Goal: Task Accomplishment & Management: Manage account settings

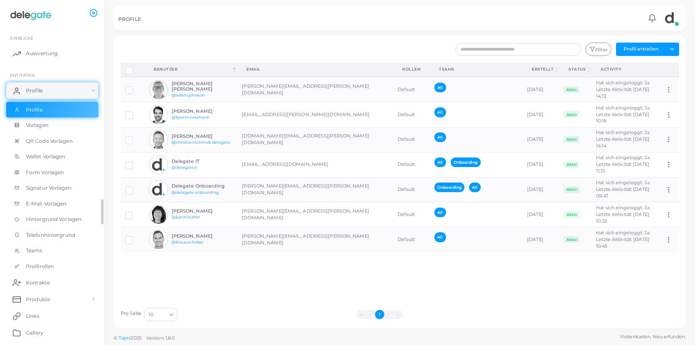
scroll to position [97, 0]
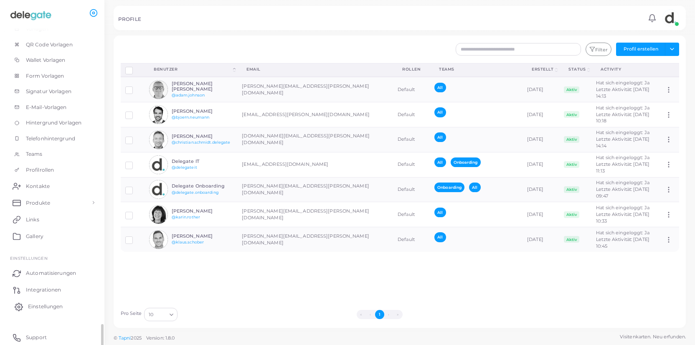
click at [52, 310] on span "Einstellungen" at bounding box center [45, 307] width 35 height 8
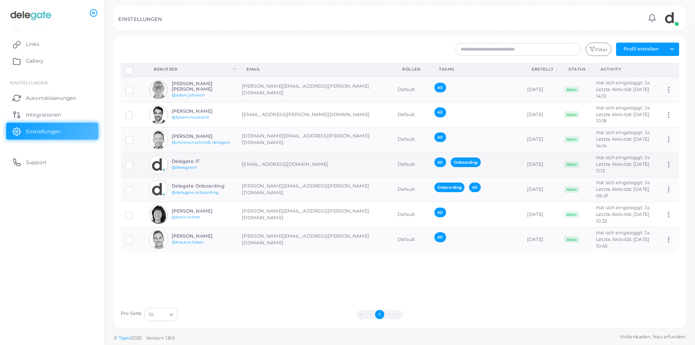
scroll to position [96, 0]
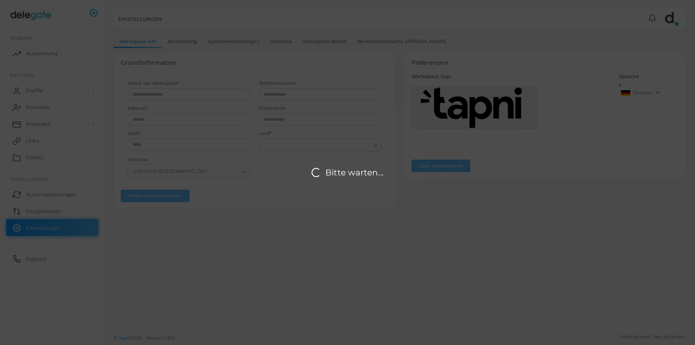
type input "**********"
type input "****"
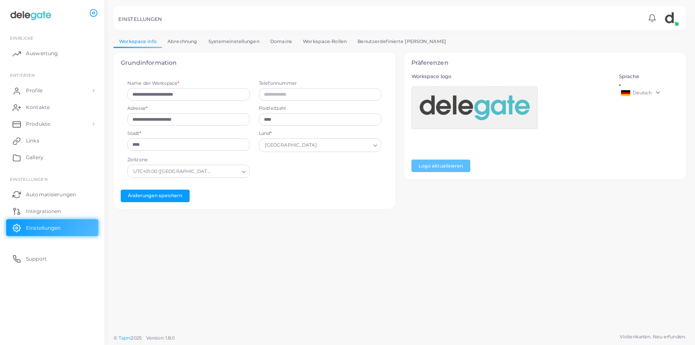
click at [284, 41] on link "Domains" at bounding box center [281, 42] width 33 height 12
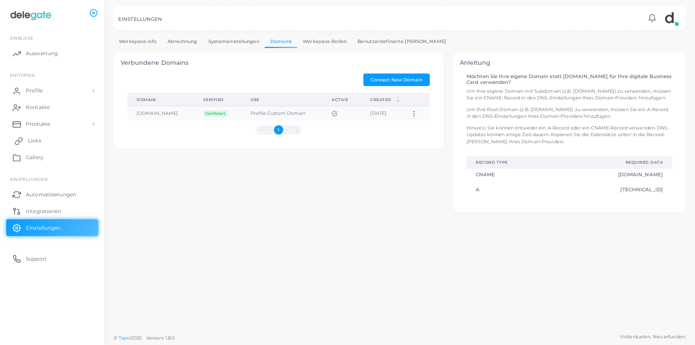
click at [38, 140] on span "Links" at bounding box center [34, 141] width 13 height 8
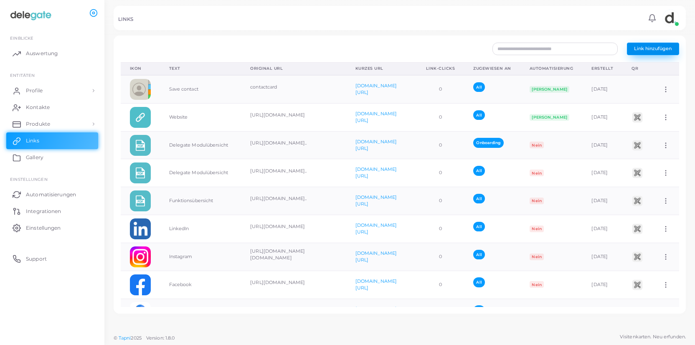
click at [656, 50] on span "Link hinzufügen" at bounding box center [653, 49] width 38 height 6
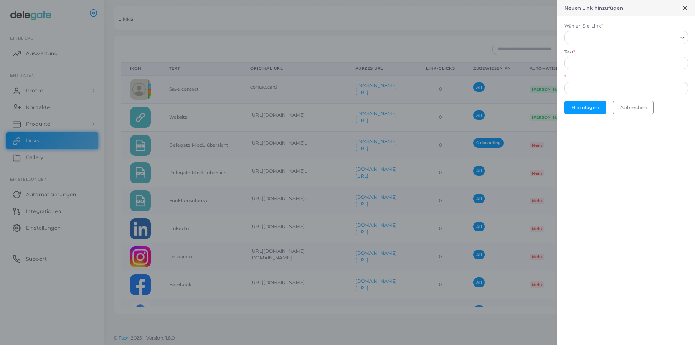
click at [608, 38] on input "Wählen Sie Link *" at bounding box center [622, 37] width 109 height 9
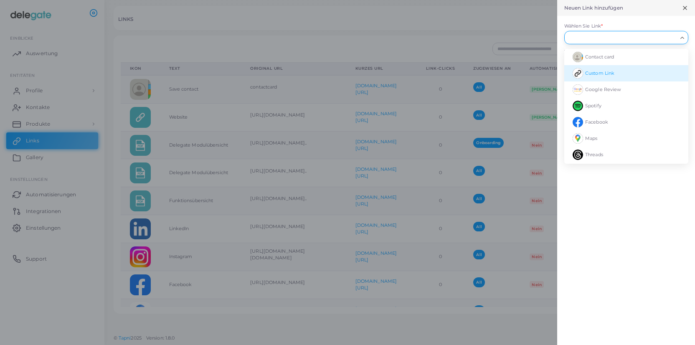
click at [588, 76] on span "Custom Link" at bounding box center [600, 73] width 29 height 6
type input "**********"
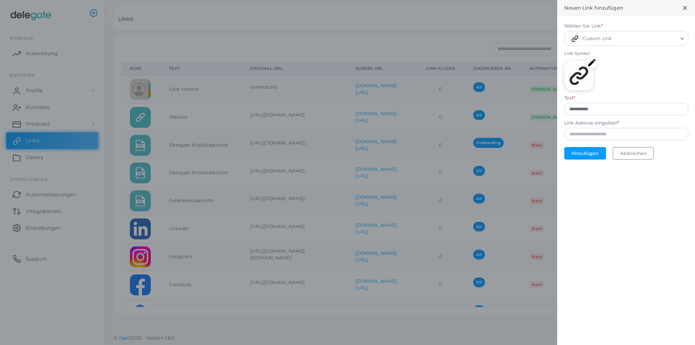
click at [592, 64] on img at bounding box center [592, 62] width 13 height 13
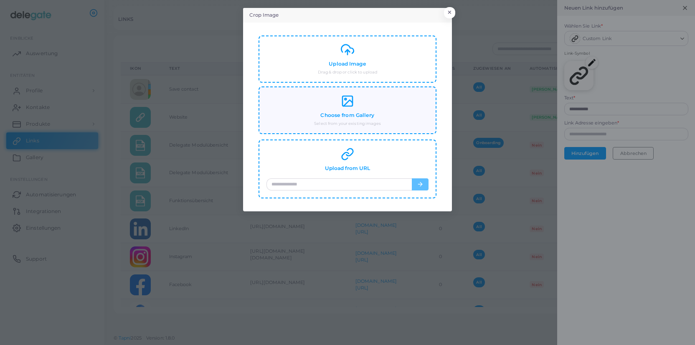
click at [350, 105] on icon at bounding box center [347, 100] width 13 height 13
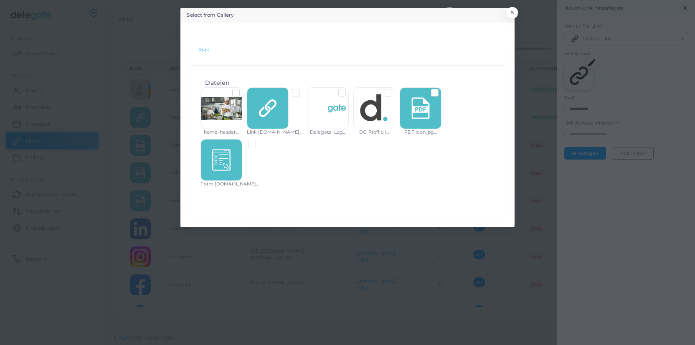
click at [412, 115] on div at bounding box center [421, 108] width 42 height 42
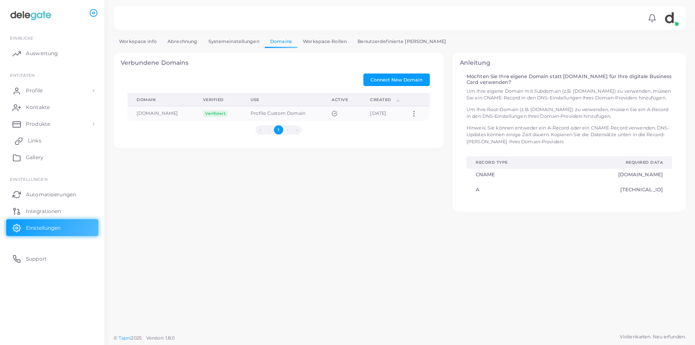
click at [36, 137] on span "Links" at bounding box center [34, 141] width 13 height 8
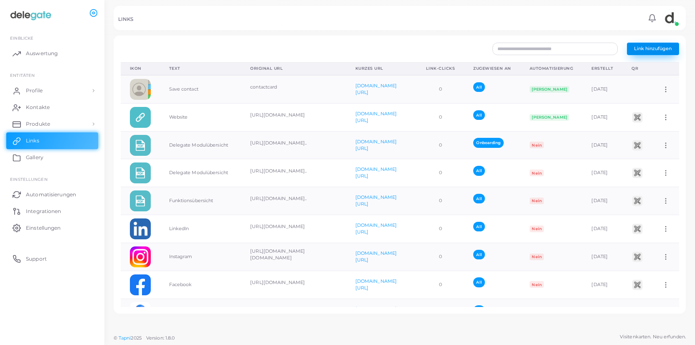
click at [655, 51] on span "Link hinzufügen" at bounding box center [653, 49] width 38 height 6
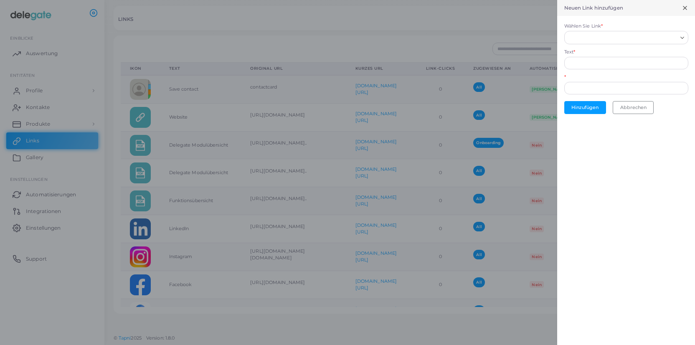
click at [597, 39] on input "Wählen Sie Link *" at bounding box center [622, 37] width 109 height 9
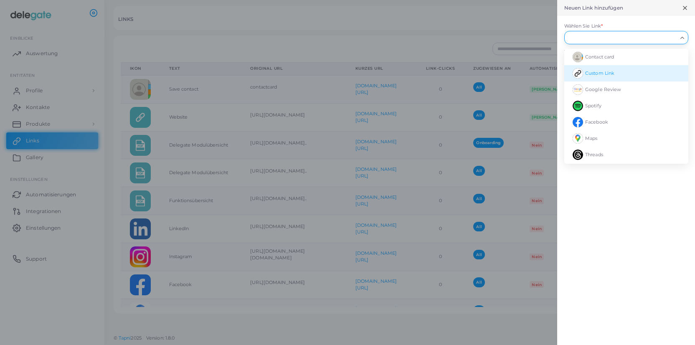
click at [592, 66] on li "Custom Link" at bounding box center [627, 73] width 124 height 16
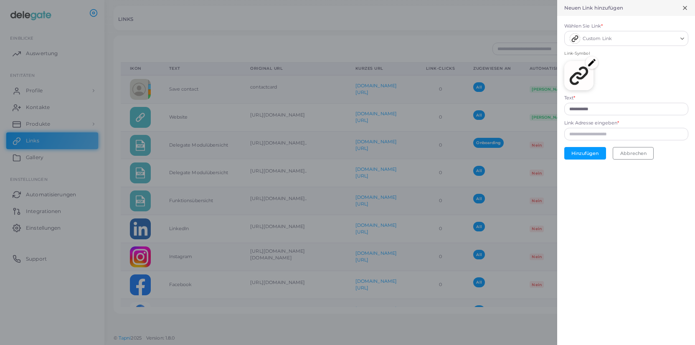
click at [593, 63] on img at bounding box center [592, 62] width 13 height 13
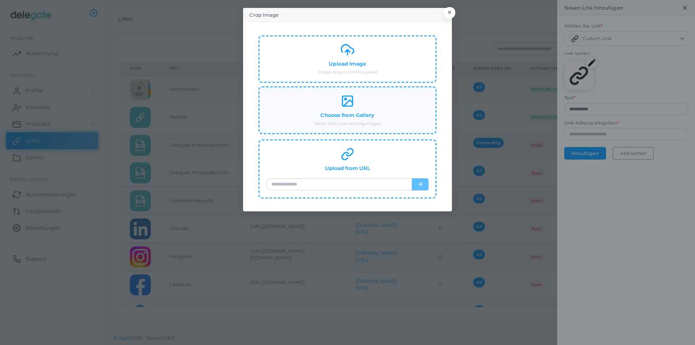
click at [377, 117] on div "Choose from Gallery Select from your existing images" at bounding box center [348, 110] width 162 height 32
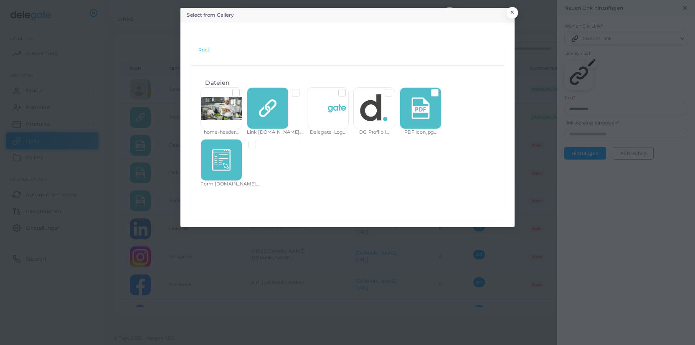
click at [442, 89] on label at bounding box center [442, 89] width 0 height 0
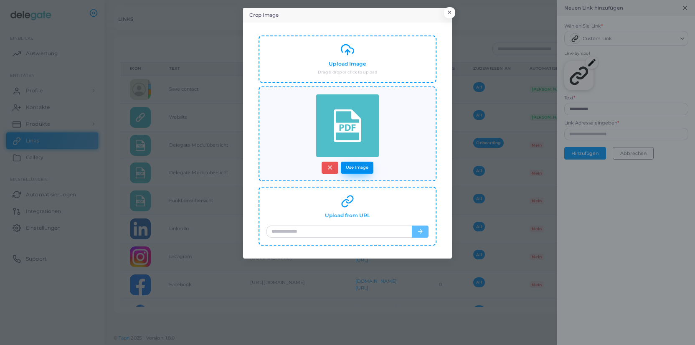
click at [362, 167] on button "Use Image" at bounding box center [357, 168] width 33 height 12
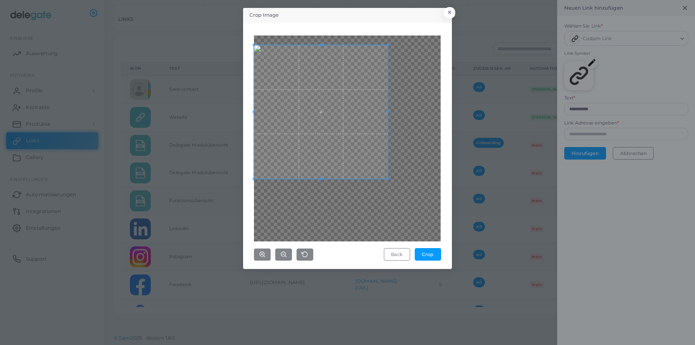
click at [326, 101] on span at bounding box center [321, 112] width 134 height 134
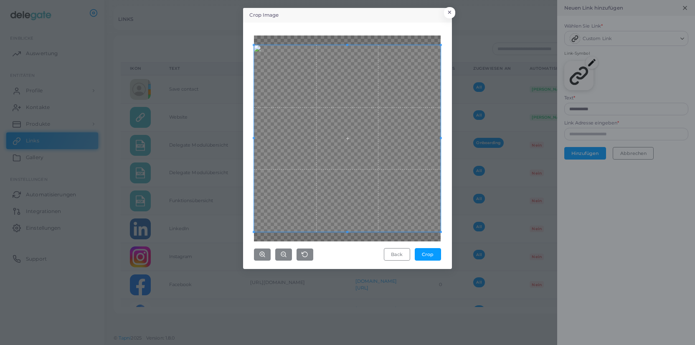
click at [476, 243] on div "Crop Image × Back Crop" at bounding box center [347, 172] width 695 height 345
click at [436, 256] on button "Crop" at bounding box center [428, 254] width 26 height 13
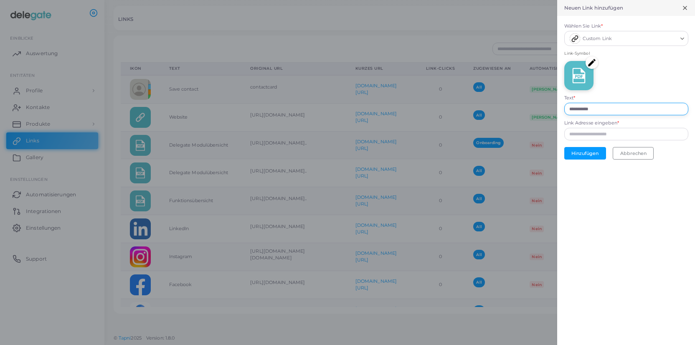
drag, startPoint x: 602, startPoint y: 109, endPoint x: 500, endPoint y: 102, distance: 101.8
click at [565, 103] on input "**********" at bounding box center [627, 109] width 124 height 13
type input "**********"
click at [640, 154] on button "Abbrechen" at bounding box center [633, 153] width 41 height 13
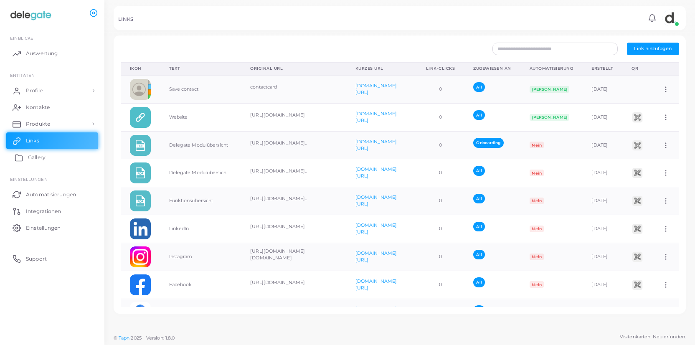
click at [42, 155] on span "Gallery" at bounding box center [37, 158] width 18 height 8
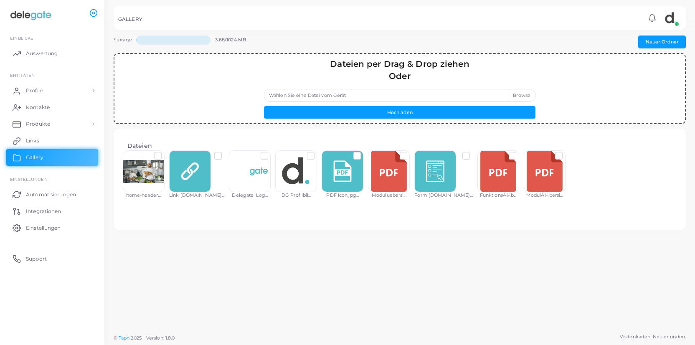
click at [525, 94] on label "Wählen Sie eine Datei vom Gerät" at bounding box center [400, 95] width 272 height 13
click at [525, 94] on input "Wählen Sie eine Datei vom Gerät" at bounding box center [400, 95] width 272 height 13
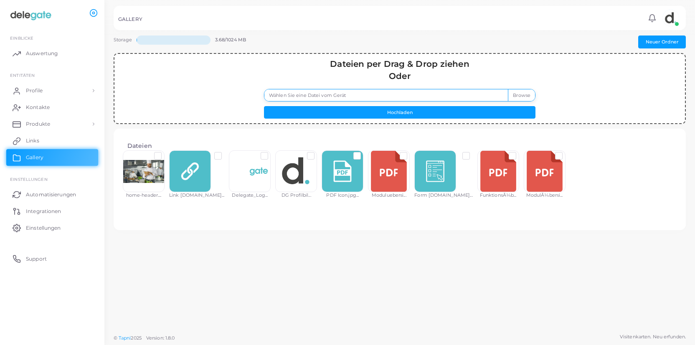
type input "**********"
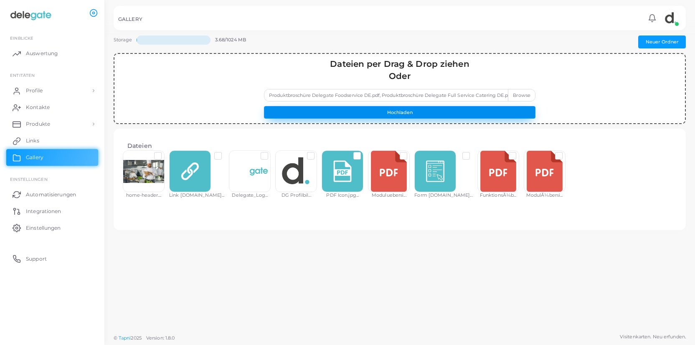
click at [427, 112] on button "Hochladen" at bounding box center [400, 112] width 272 height 13
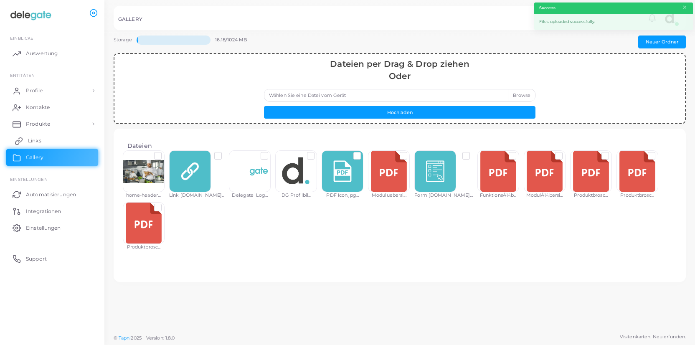
click at [36, 143] on span "Links" at bounding box center [34, 141] width 13 height 8
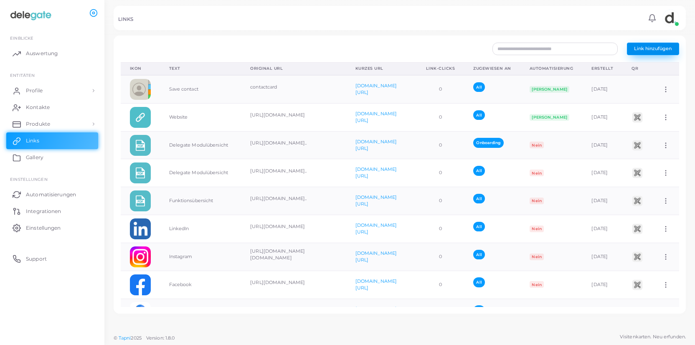
click at [655, 49] on span "Link hinzufügen" at bounding box center [653, 49] width 38 height 6
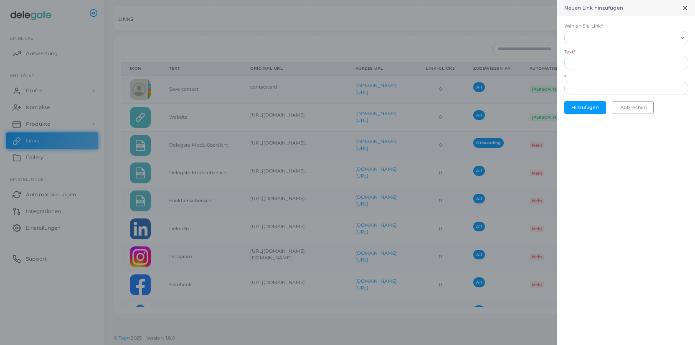
click at [591, 39] on input "Wählen Sie Link *" at bounding box center [622, 37] width 109 height 9
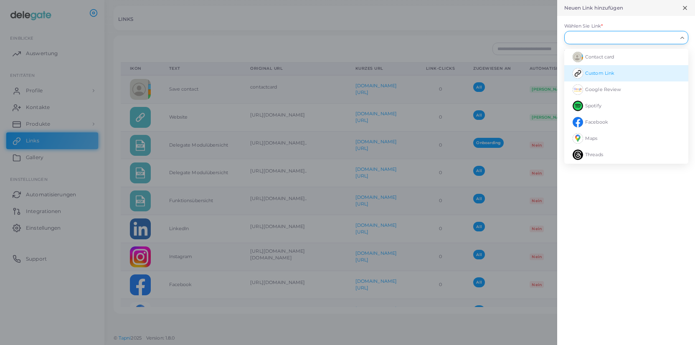
click at [597, 69] on li "Custom Link" at bounding box center [627, 73] width 124 height 16
type input "**********"
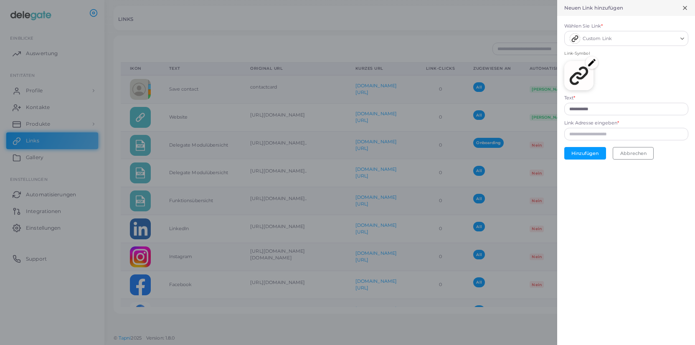
click at [595, 61] on img at bounding box center [592, 62] width 13 height 13
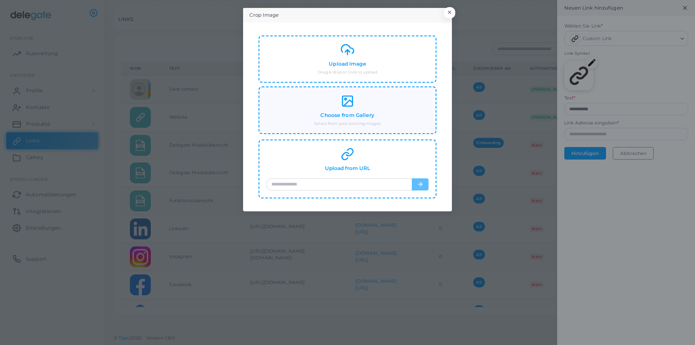
click at [354, 120] on div "Choose from Gallery Select from your existing images" at bounding box center [348, 110] width 162 height 32
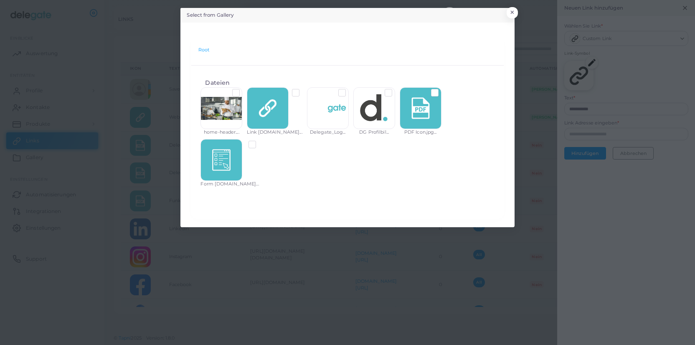
click at [442, 89] on label at bounding box center [442, 89] width 0 height 0
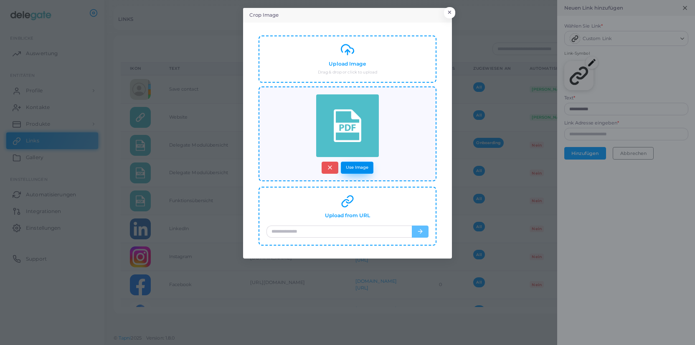
click at [354, 171] on button "Use Image" at bounding box center [357, 168] width 33 height 12
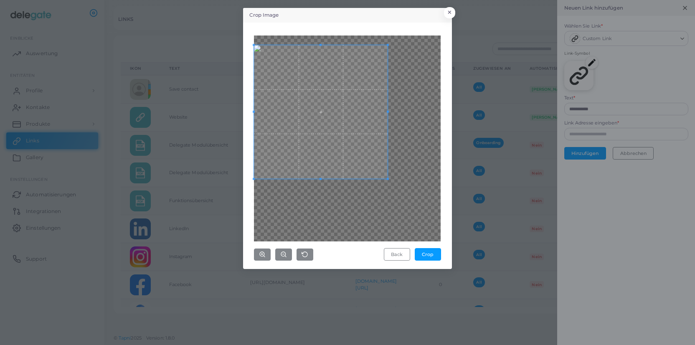
click at [293, 115] on span at bounding box center [321, 112] width 134 height 134
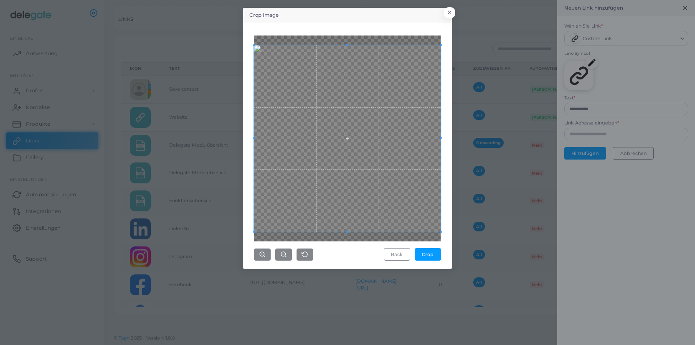
click at [488, 254] on div "Crop Image × Back Crop" at bounding box center [347, 172] width 695 height 345
click at [437, 255] on button "Crop" at bounding box center [428, 254] width 26 height 13
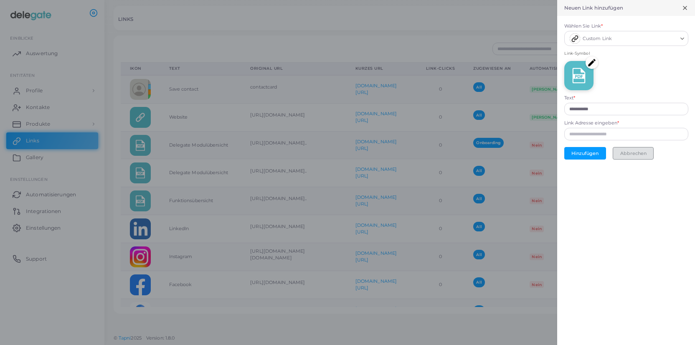
drag, startPoint x: 644, startPoint y: 153, endPoint x: 381, endPoint y: 154, distance: 263.3
click at [644, 153] on button "Abbrechen" at bounding box center [633, 153] width 41 height 13
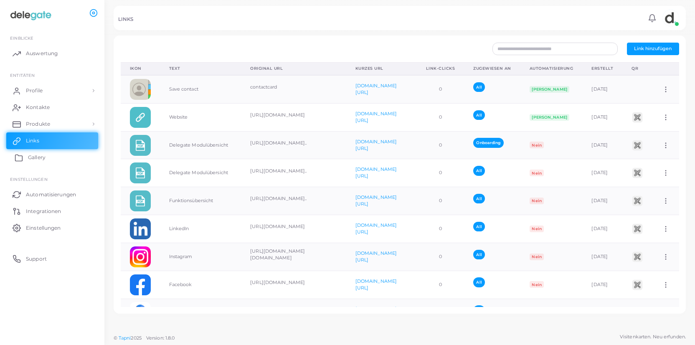
click at [41, 160] on span "Gallery" at bounding box center [37, 158] width 18 height 8
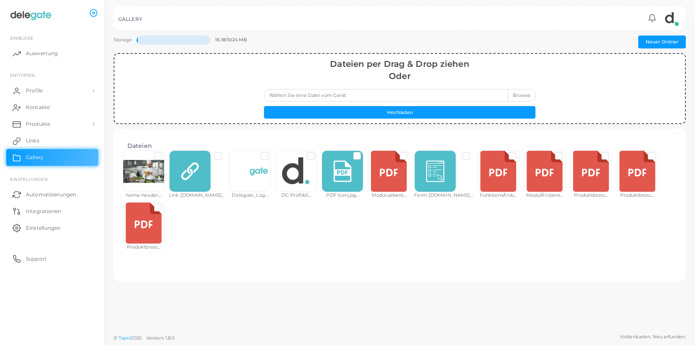
click at [570, 180] on div at bounding box center [591, 171] width 42 height 42
click at [612, 153] on label at bounding box center [612, 153] width 0 height 0
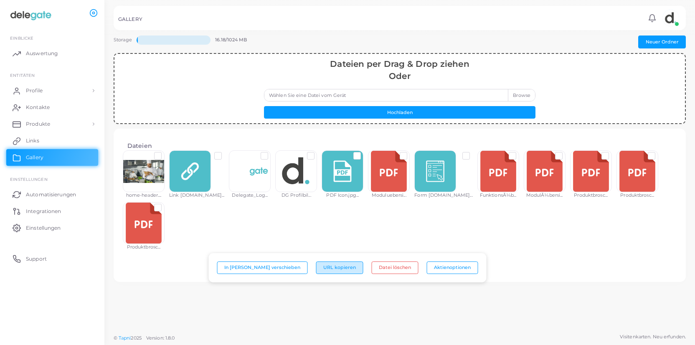
click at [326, 268] on button "URL kopieren" at bounding box center [339, 268] width 47 height 13
click at [570, 175] on div at bounding box center [591, 171] width 42 height 42
click at [38, 138] on span "Links" at bounding box center [34, 141] width 13 height 8
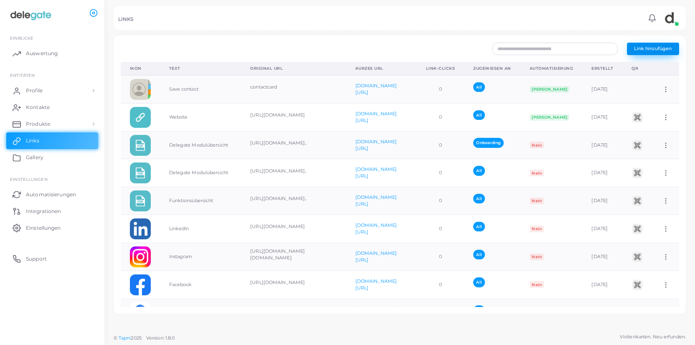
click at [649, 50] on span "Link hinzufügen" at bounding box center [653, 49] width 38 height 6
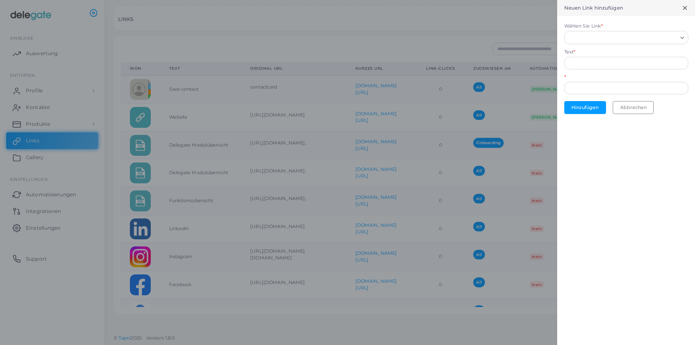
click at [603, 39] on input "Wählen Sie Link *" at bounding box center [622, 37] width 109 height 9
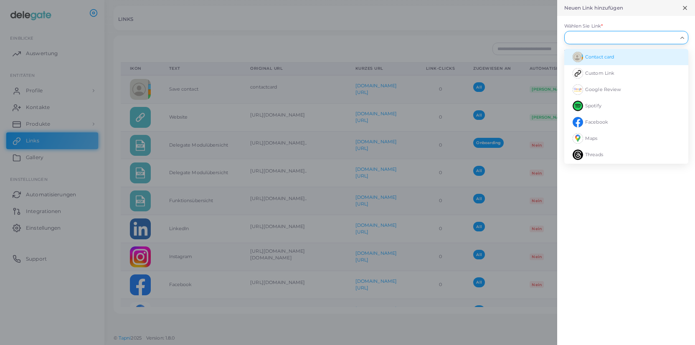
click at [605, 64] on li "Contact card" at bounding box center [627, 57] width 124 height 16
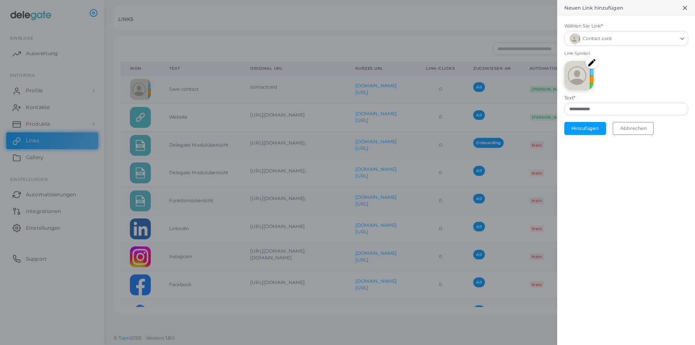
click at [605, 64] on div "Link-Symbol" at bounding box center [627, 73] width 124 height 44
click at [608, 43] on span "Contact card" at bounding box center [597, 39] width 29 height 8
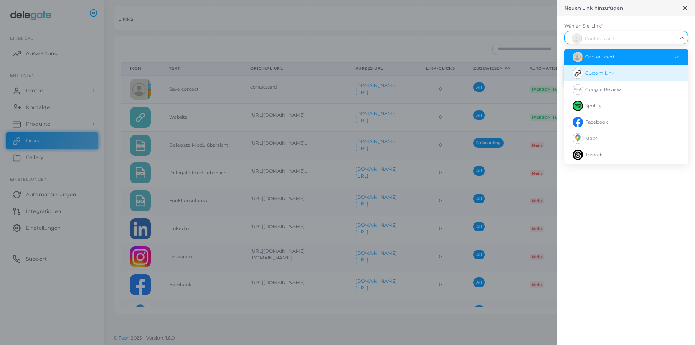
click at [605, 73] on span "Custom Link" at bounding box center [600, 73] width 29 height 6
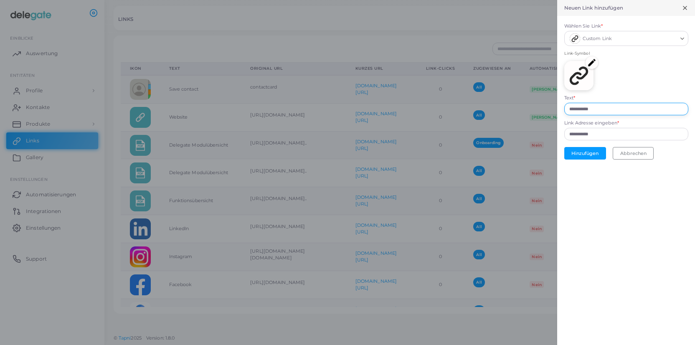
drag, startPoint x: 607, startPoint y: 110, endPoint x: 553, endPoint y: 107, distance: 54.0
click at [565, 107] on input "**********" at bounding box center [627, 109] width 124 height 13
paste input "**********"
type input "**********"
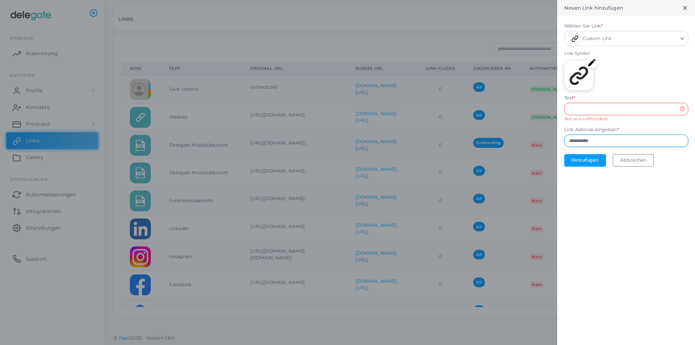
click at [621, 143] on input "**********" at bounding box center [627, 141] width 124 height 13
paste input "**********"
type input "**********"
click at [596, 108] on input "Text *" at bounding box center [627, 109] width 124 height 13
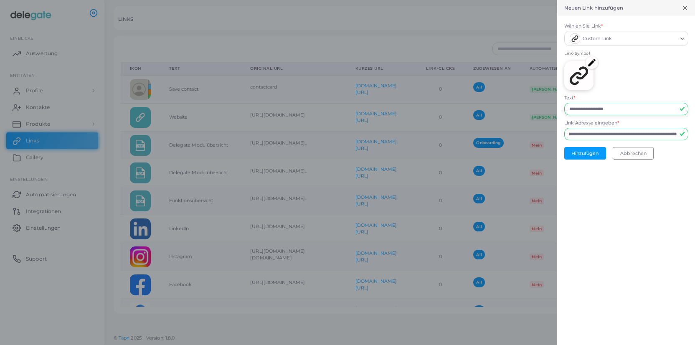
type input "**********"
click at [591, 64] on img at bounding box center [592, 62] width 13 height 13
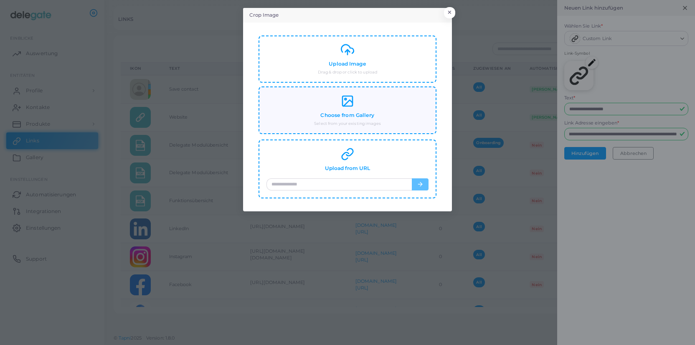
click at [349, 110] on div "Choose from Gallery Select from your existing images" at bounding box center [348, 110] width 162 height 32
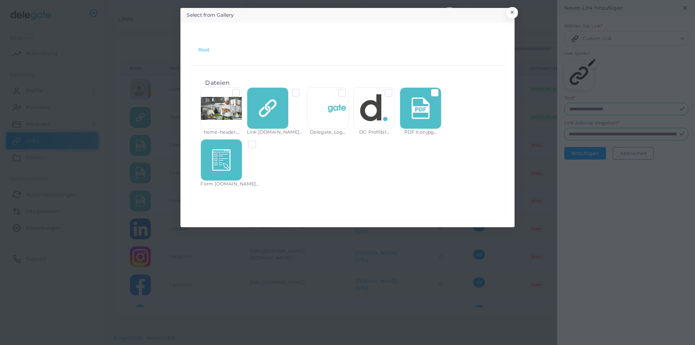
click at [442, 89] on label at bounding box center [442, 89] width 0 height 0
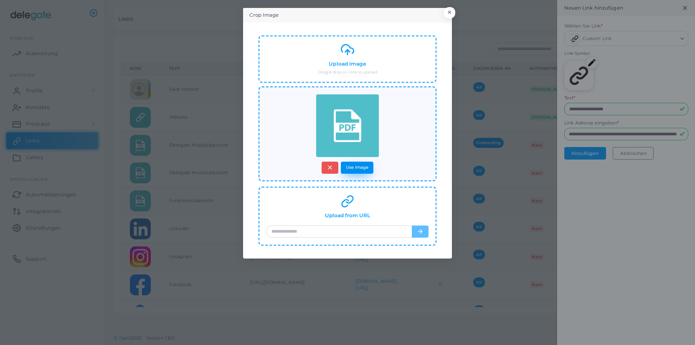
click at [367, 166] on button "Use Image" at bounding box center [357, 168] width 33 height 12
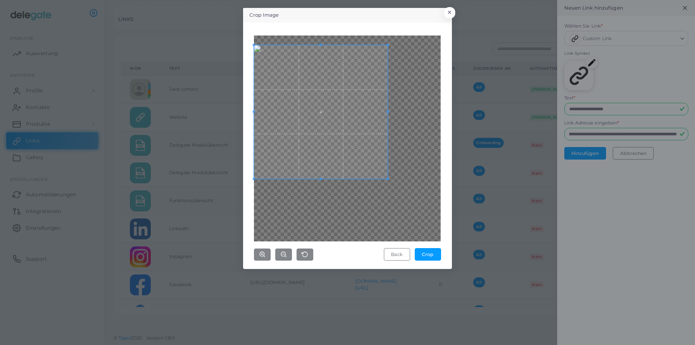
click at [321, 99] on span at bounding box center [321, 112] width 134 height 134
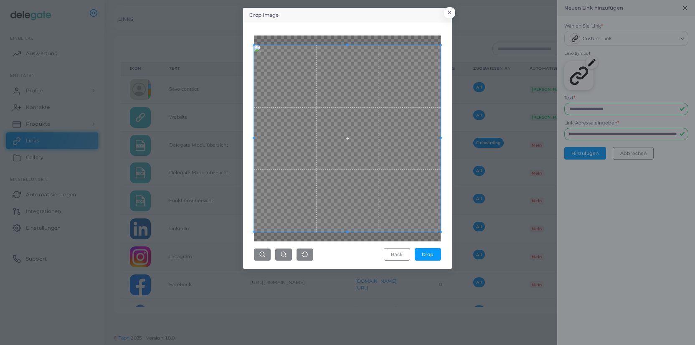
click at [465, 245] on div "Crop Image × Back Crop" at bounding box center [347, 172] width 695 height 345
drag, startPoint x: 431, startPoint y: 253, endPoint x: 574, endPoint y: 204, distance: 151.2
click at [433, 253] on button "Crop" at bounding box center [428, 254] width 26 height 13
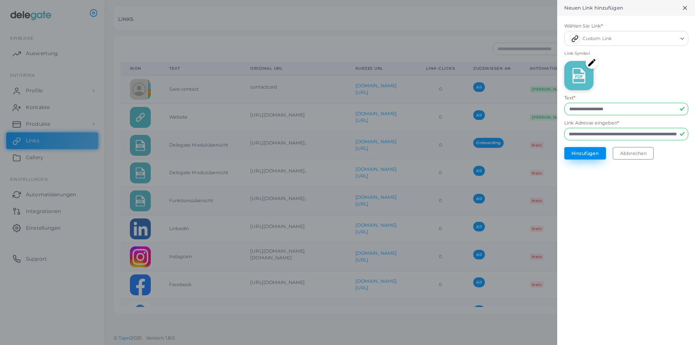
click at [597, 154] on button "Hinzufügen" at bounding box center [586, 153] width 42 height 13
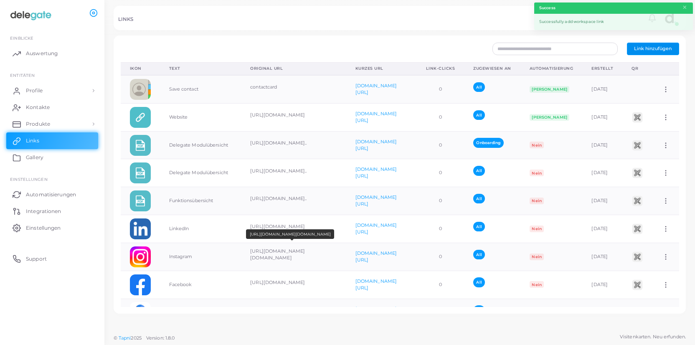
scroll to position [106, 0]
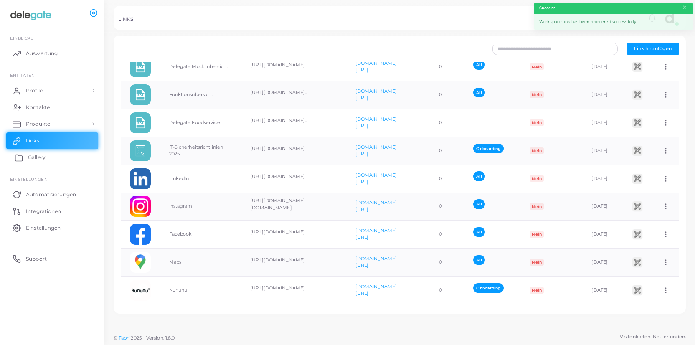
click at [40, 157] on span "Gallery" at bounding box center [37, 158] width 18 height 8
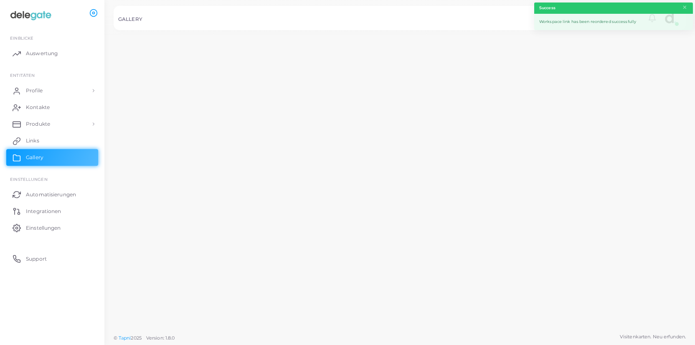
scroll to position [106, 0]
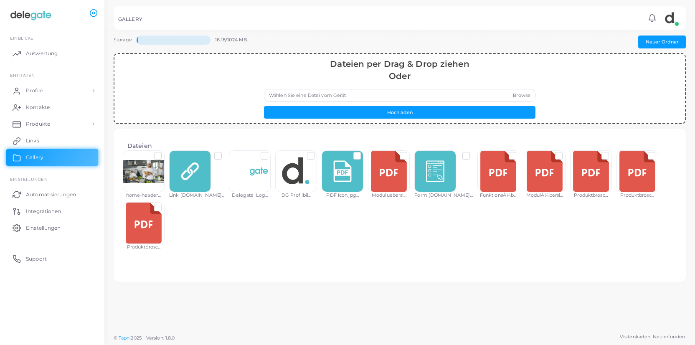
click at [617, 182] on div at bounding box center [638, 171] width 42 height 42
click at [659, 153] on label at bounding box center [659, 153] width 0 height 0
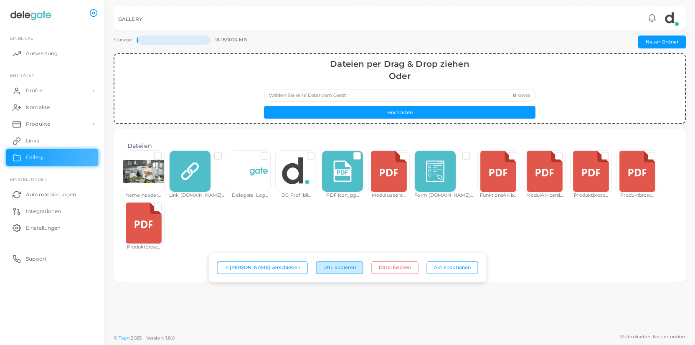
click at [331, 268] on button "URL kopieren" at bounding box center [339, 268] width 47 height 13
click at [31, 140] on span "Links" at bounding box center [34, 141] width 13 height 8
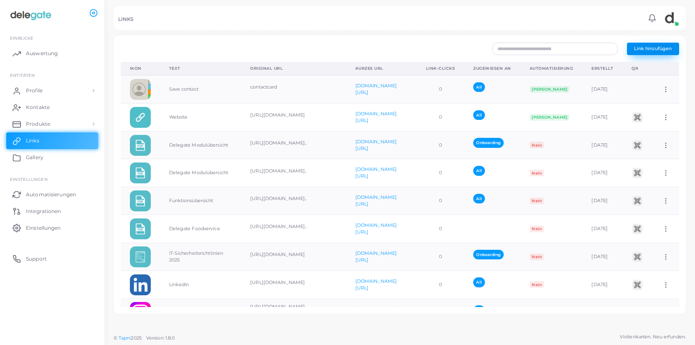
click at [657, 52] on button "Link hinzufügen" at bounding box center [653, 49] width 52 height 13
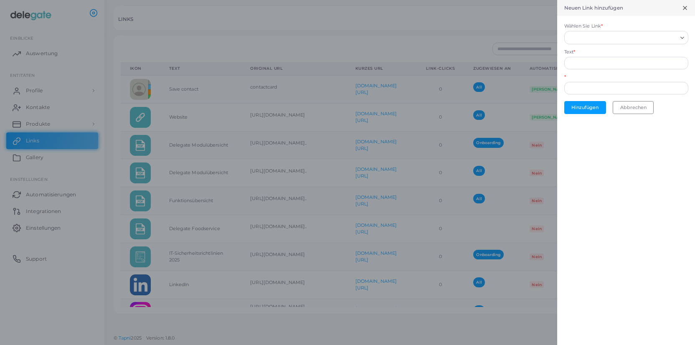
click at [590, 36] on input "Wählen Sie Link *" at bounding box center [622, 37] width 109 height 9
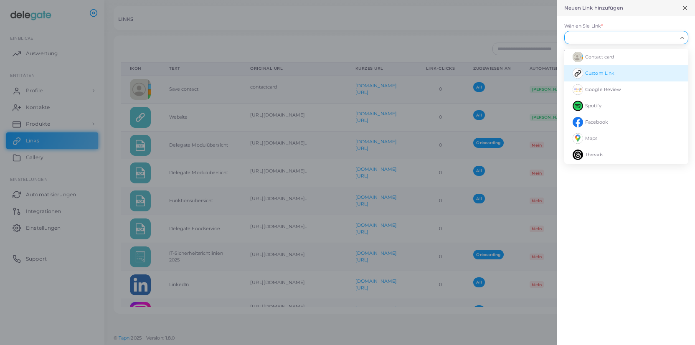
click at [601, 70] on span "Custom Link" at bounding box center [600, 73] width 29 height 6
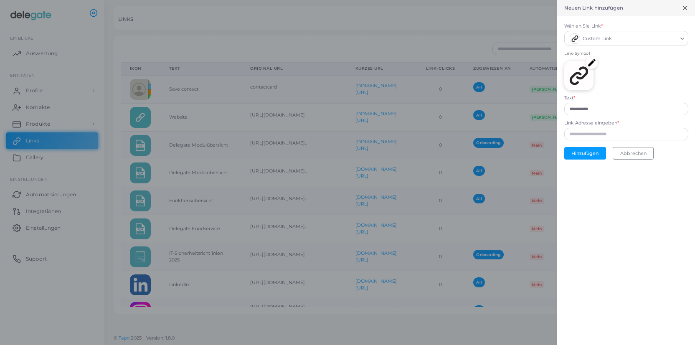
click at [594, 63] on img at bounding box center [592, 62] width 13 height 13
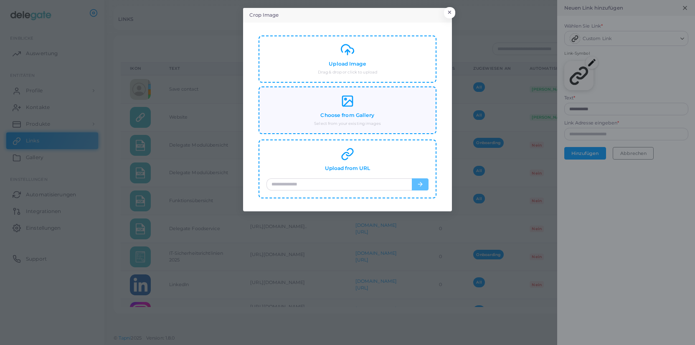
click at [351, 112] on h4 "Choose from Gallery" at bounding box center [348, 115] width 54 height 6
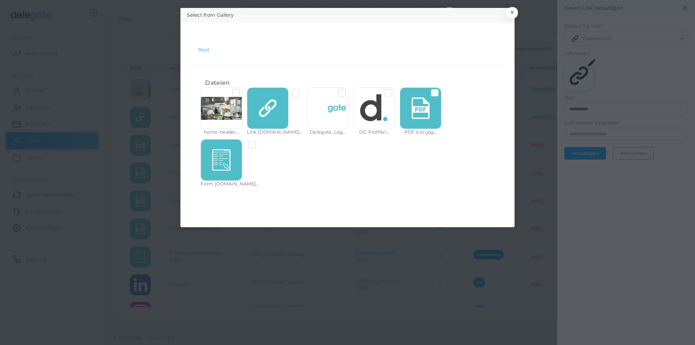
click at [442, 89] on label at bounding box center [442, 89] width 0 height 0
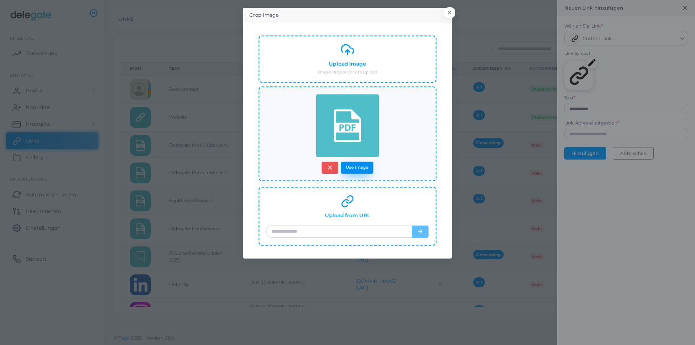
click at [359, 166] on button "Use Image" at bounding box center [357, 168] width 33 height 12
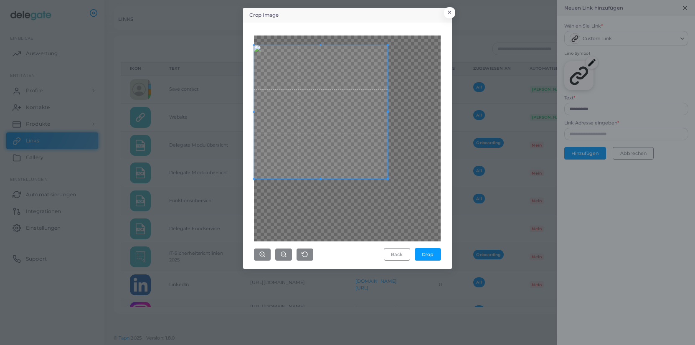
click at [308, 80] on span at bounding box center [321, 112] width 134 height 134
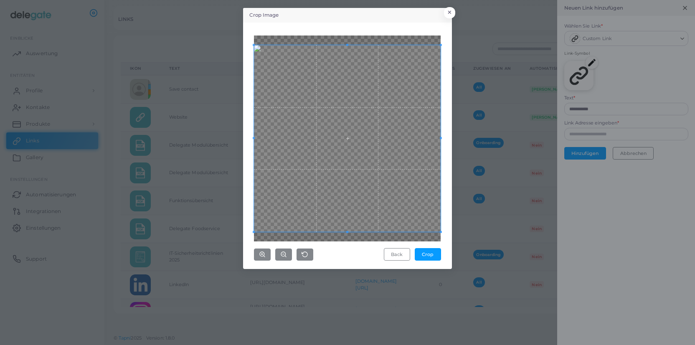
click at [491, 273] on div "Crop Image × Back Crop" at bounding box center [347, 172] width 695 height 345
click at [435, 258] on button "Crop" at bounding box center [428, 254] width 26 height 13
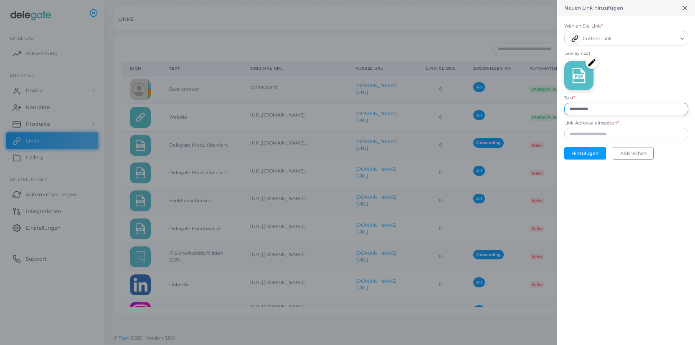
drag, startPoint x: 610, startPoint y: 109, endPoint x: 542, endPoint y: 108, distance: 67.3
click at [565, 108] on input "**********" at bounding box center [627, 109] width 124 height 13
type input "**********"
click at [565, 133] on input "Link Adresse eingeben *" at bounding box center [627, 134] width 124 height 13
paste input "**********"
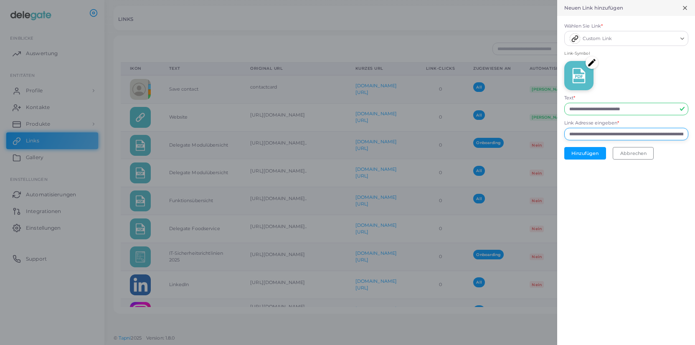
scroll to position [0, 290]
type input "**********"
click at [583, 155] on button "Hinzufügen" at bounding box center [586, 153] width 42 height 13
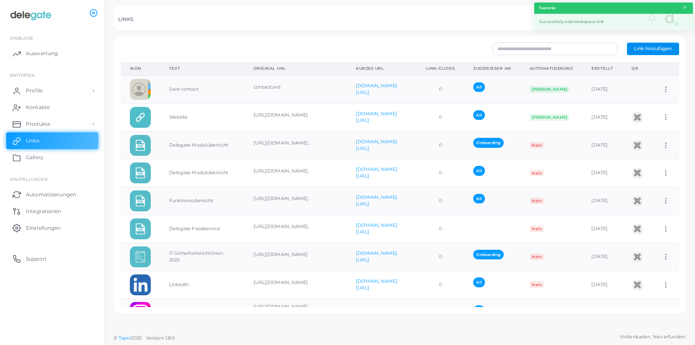
scroll to position [134, 0]
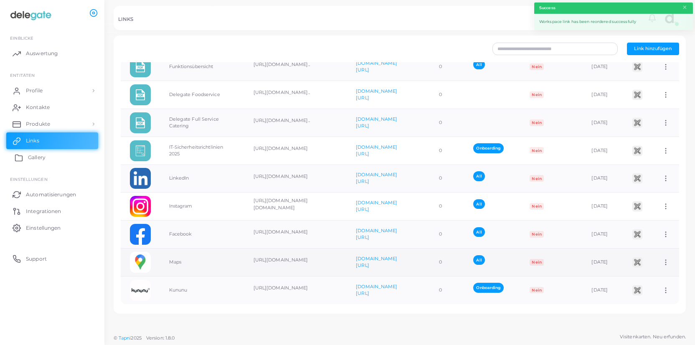
click at [47, 160] on link "Gallery" at bounding box center [52, 157] width 92 height 17
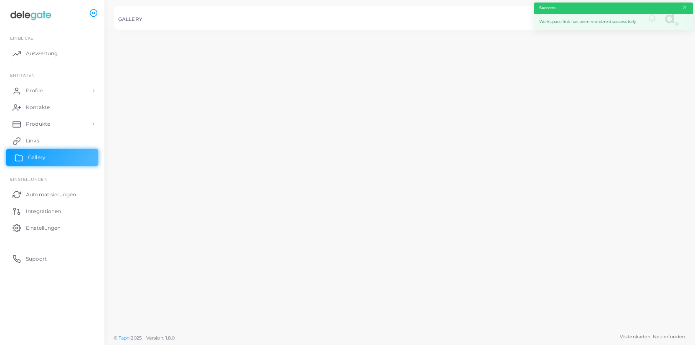
scroll to position [134, 0]
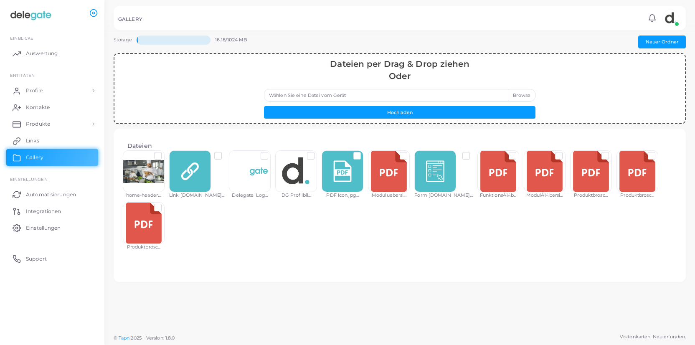
click at [148, 229] on div at bounding box center [144, 223] width 42 height 42
click at [165, 204] on label at bounding box center [165, 204] width 0 height 0
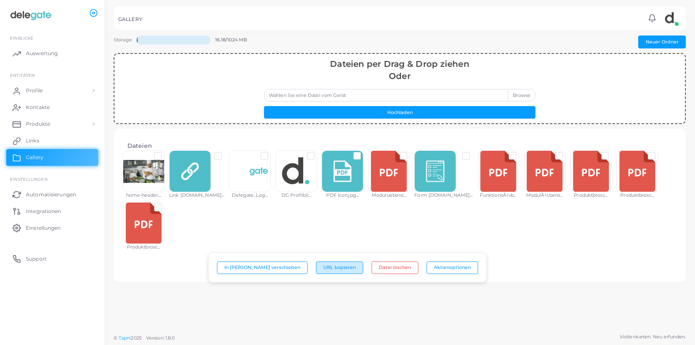
click at [340, 270] on button "URL kopieren" at bounding box center [339, 268] width 47 height 13
click at [35, 142] on span "Links" at bounding box center [34, 141] width 13 height 8
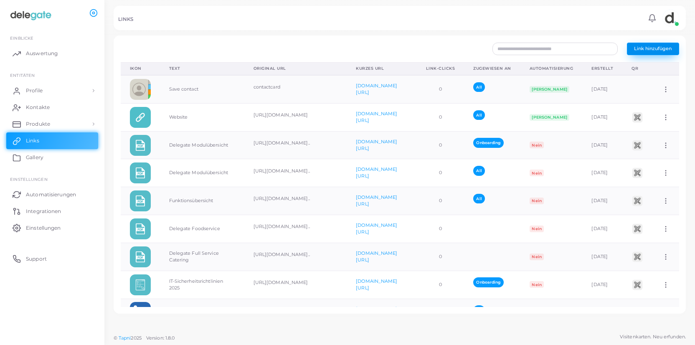
click at [644, 48] on span "Link hinzufügen" at bounding box center [653, 49] width 38 height 6
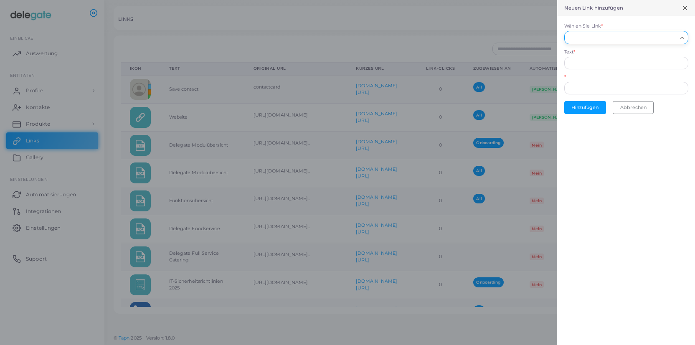
click at [682, 36] on icon "Search for option" at bounding box center [683, 38] width 6 height 6
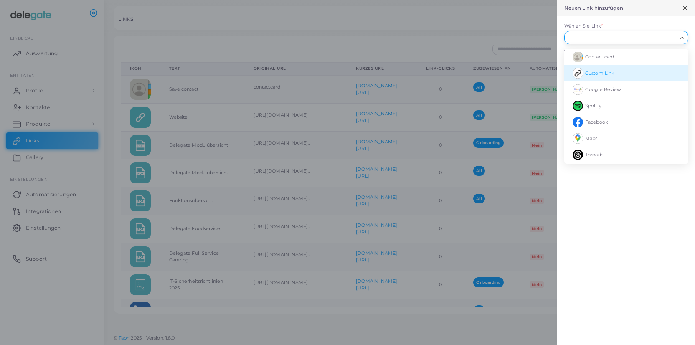
click at [609, 73] on span "Custom Link" at bounding box center [600, 73] width 29 height 6
type input "**********"
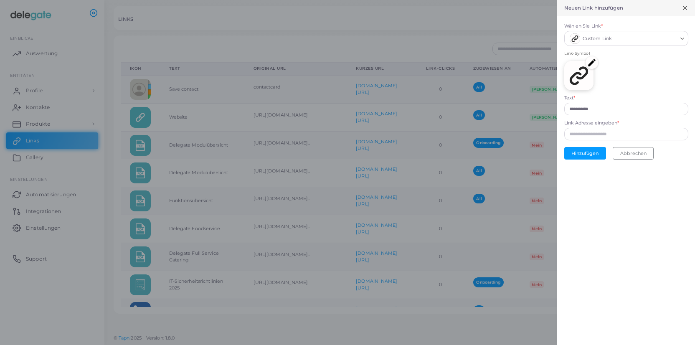
click at [594, 62] on img at bounding box center [592, 62] width 13 height 13
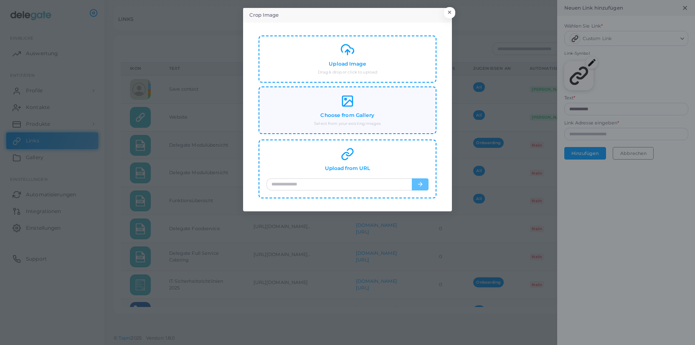
click at [351, 107] on icon at bounding box center [347, 100] width 13 height 13
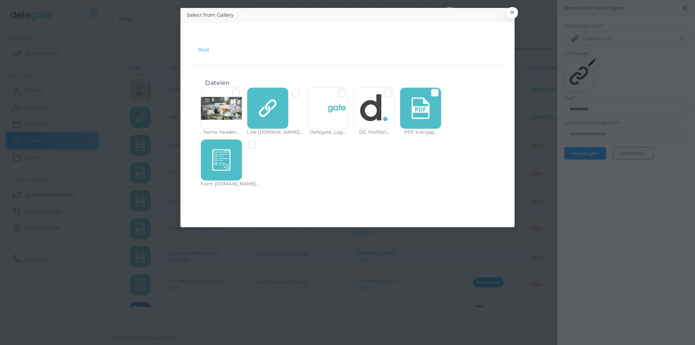
click at [442, 89] on label at bounding box center [442, 89] width 0 height 0
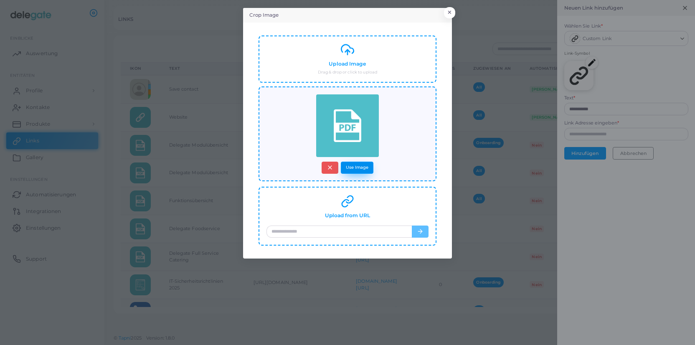
click at [359, 167] on button "Use Image" at bounding box center [357, 168] width 33 height 12
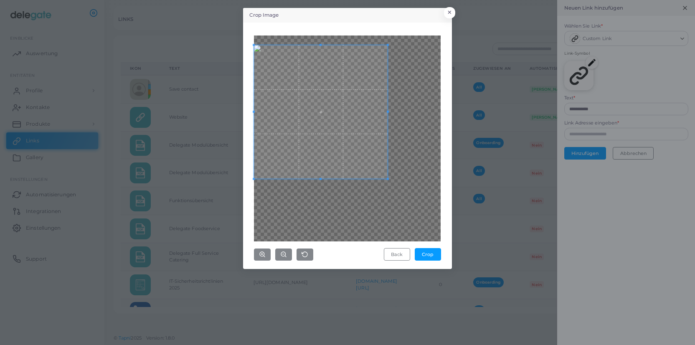
click at [292, 68] on span at bounding box center [321, 112] width 134 height 134
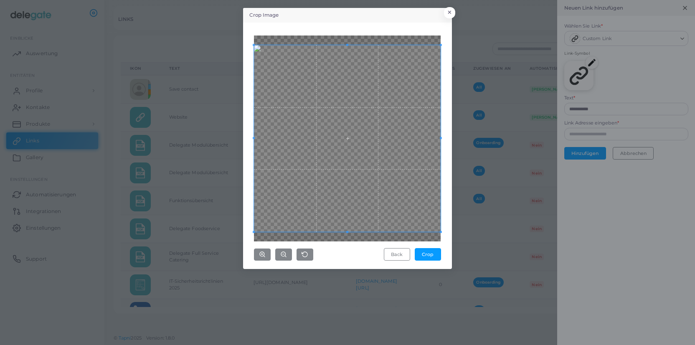
click at [485, 272] on div "Crop Image × Back Crop" at bounding box center [347, 172] width 695 height 345
click at [433, 256] on button "Crop" at bounding box center [428, 254] width 26 height 13
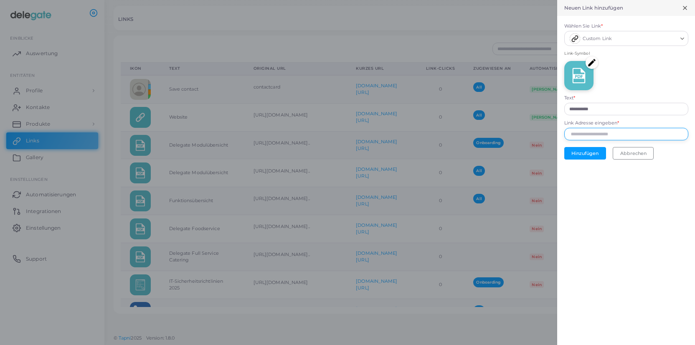
click at [598, 132] on input "Link Adresse eingeben *" at bounding box center [627, 134] width 124 height 13
paste input "**********"
type input "**********"
drag, startPoint x: 609, startPoint y: 109, endPoint x: 536, endPoint y: 105, distance: 73.3
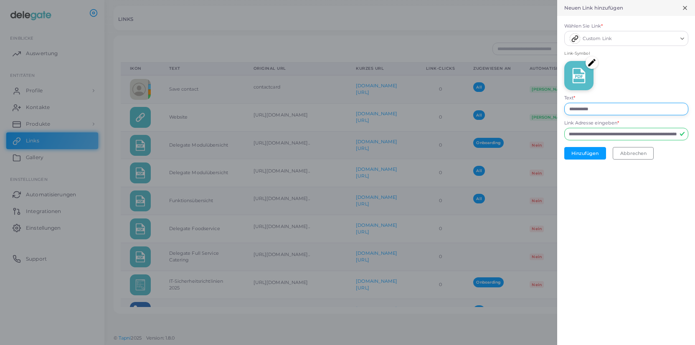
click at [565, 105] on input "**********" at bounding box center [627, 109] width 124 height 13
type input "**********"
click at [584, 154] on button "Hinzufügen" at bounding box center [586, 153] width 42 height 13
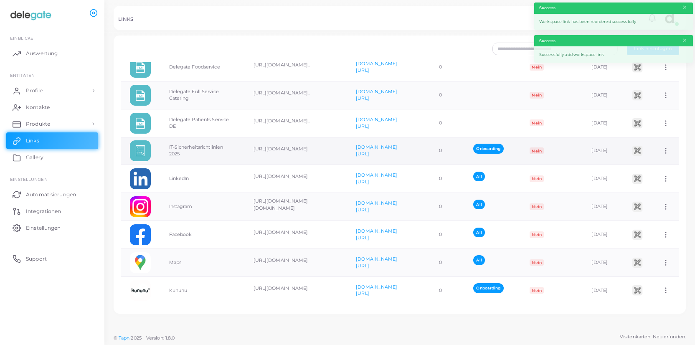
scroll to position [128, 0]
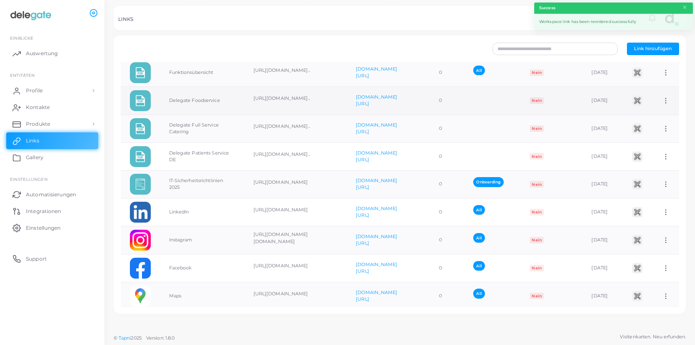
click at [665, 101] on icon at bounding box center [666, 101] width 8 height 8
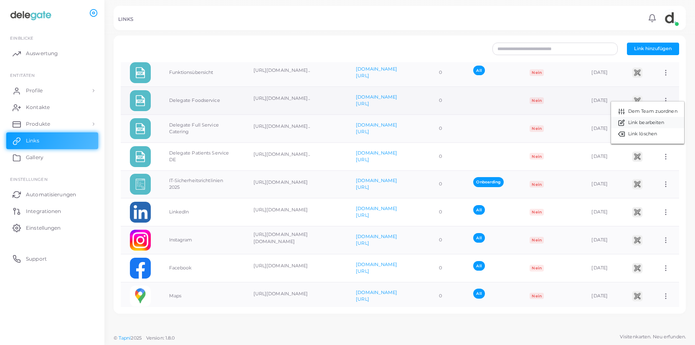
click at [659, 123] on span "Link bearbeiten" at bounding box center [647, 123] width 36 height 7
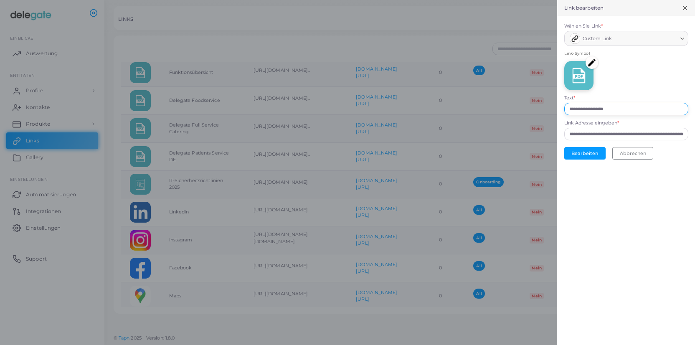
click at [641, 107] on input "**********" at bounding box center [627, 109] width 124 height 13
type input "**********"
click at [593, 153] on button "Bearbeiten" at bounding box center [585, 153] width 41 height 13
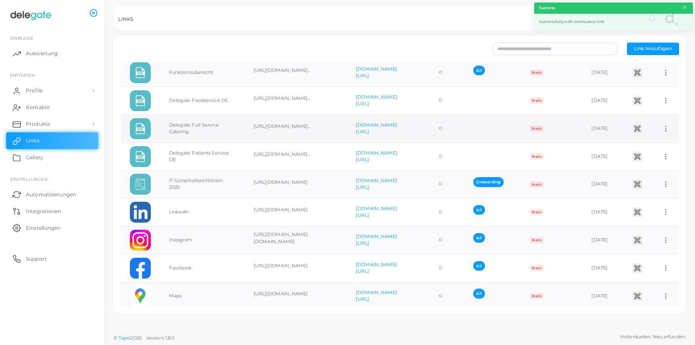
click at [667, 131] on icon at bounding box center [666, 129] width 8 height 8
click at [669, 150] on link "Link bearbeiten" at bounding box center [647, 152] width 73 height 11
type input "**********"
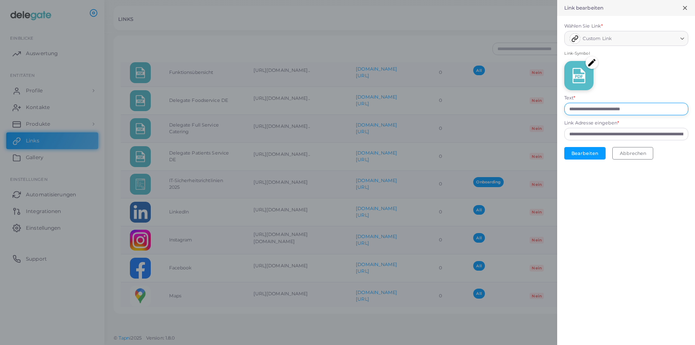
click at [657, 111] on input "**********" at bounding box center [627, 109] width 124 height 13
type input "**********"
click at [589, 153] on button "Bearbeiten" at bounding box center [585, 153] width 41 height 13
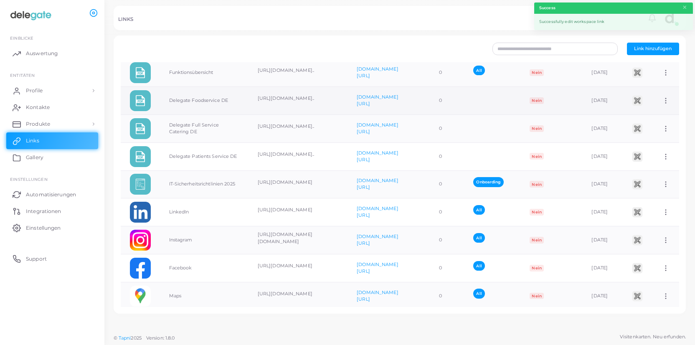
click at [666, 101] on icon at bounding box center [666, 101] width 8 height 8
click at [664, 112] on span "Dem Team zuordnen" at bounding box center [653, 111] width 49 height 7
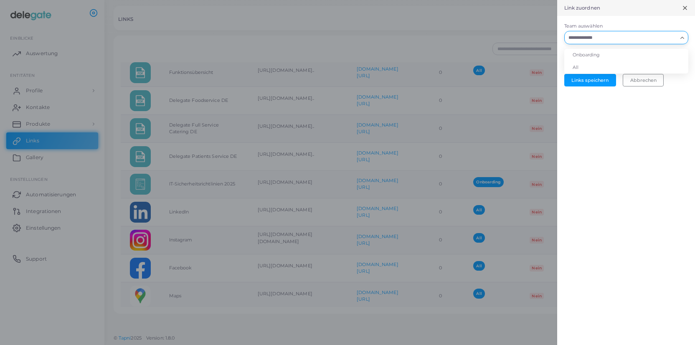
click at [616, 41] on input "Team auswählen" at bounding box center [622, 37] width 112 height 9
click at [595, 64] on li "All" at bounding box center [627, 67] width 124 height 13
click at [598, 81] on button "Links speichern" at bounding box center [591, 80] width 52 height 13
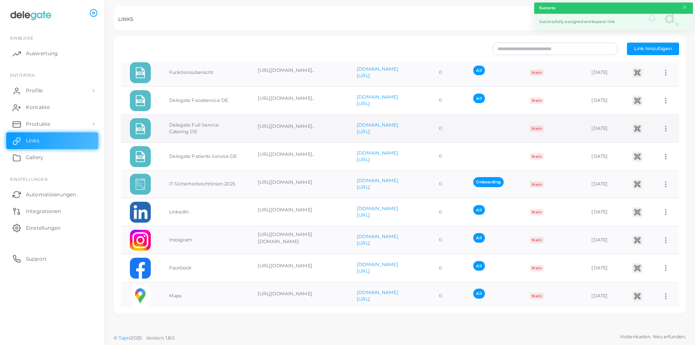
click at [663, 127] on icon at bounding box center [666, 129] width 8 height 8
click at [656, 136] on span "Dem Team zuordnen" at bounding box center [653, 138] width 49 height 7
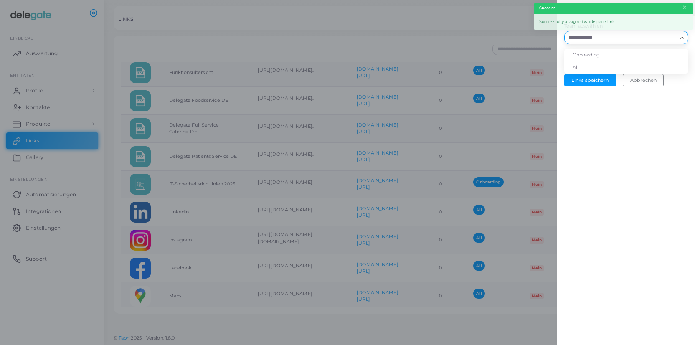
click at [592, 34] on input "Team auswählen" at bounding box center [622, 37] width 112 height 9
click at [588, 67] on li "All" at bounding box center [627, 67] width 124 height 13
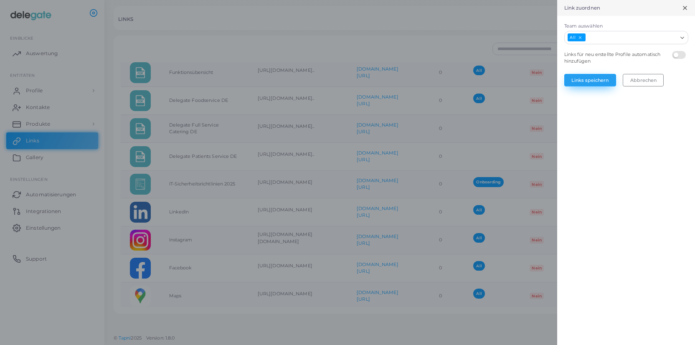
click at [592, 84] on button "Links speichern" at bounding box center [591, 80] width 52 height 13
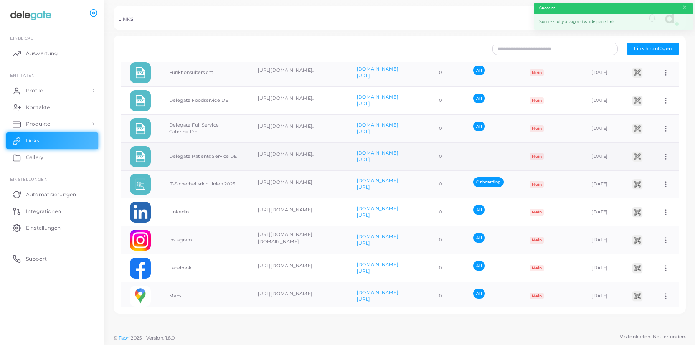
click at [666, 155] on icon at bounding box center [666, 157] width 8 height 8
click at [654, 164] on span "Dem Team zuordnen" at bounding box center [653, 165] width 49 height 7
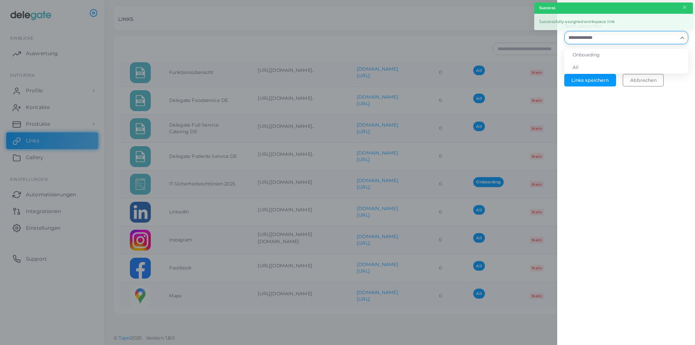
click at [593, 41] on input "Team auswählen" at bounding box center [622, 37] width 112 height 9
click at [589, 67] on li "All" at bounding box center [627, 67] width 124 height 13
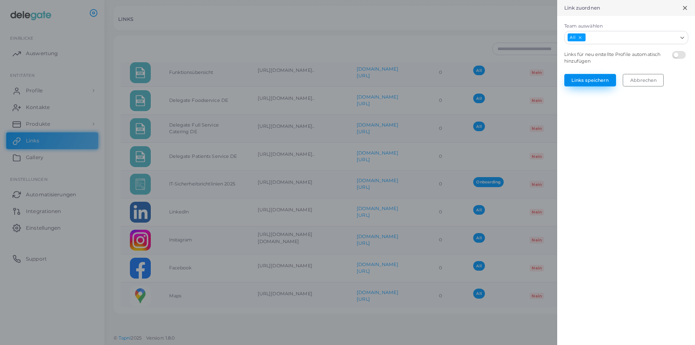
click at [592, 81] on button "Links speichern" at bounding box center [591, 80] width 52 height 13
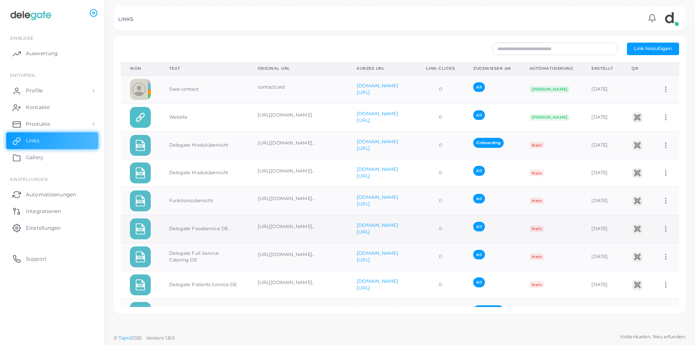
scroll to position [134, 0]
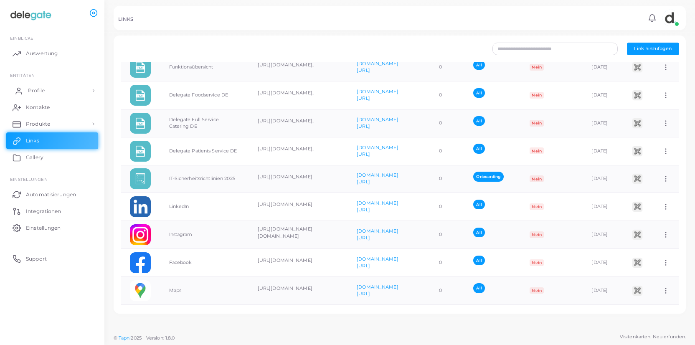
click at [46, 90] on link "Profile" at bounding box center [52, 90] width 92 height 17
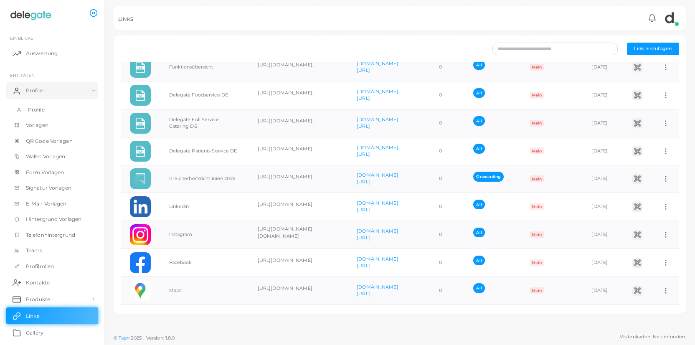
click at [44, 109] on span "Profile" at bounding box center [36, 110] width 17 height 8
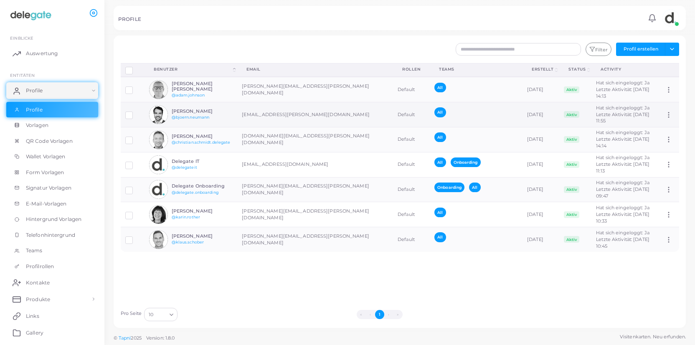
click at [159, 112] on img at bounding box center [158, 114] width 19 height 19
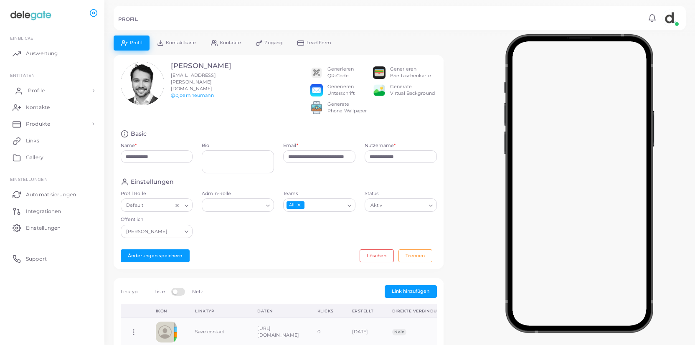
click at [40, 91] on span "Profile" at bounding box center [36, 91] width 17 height 8
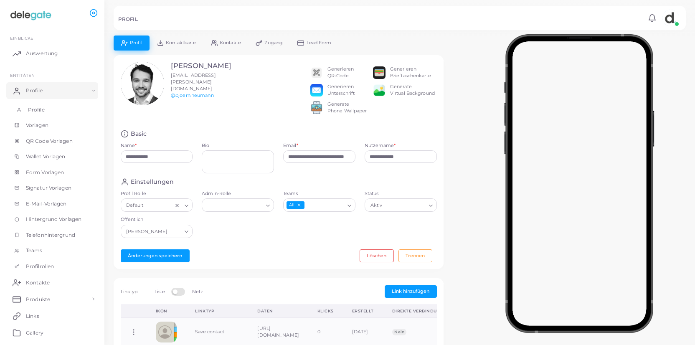
click at [38, 112] on span "Profile" at bounding box center [36, 110] width 17 height 8
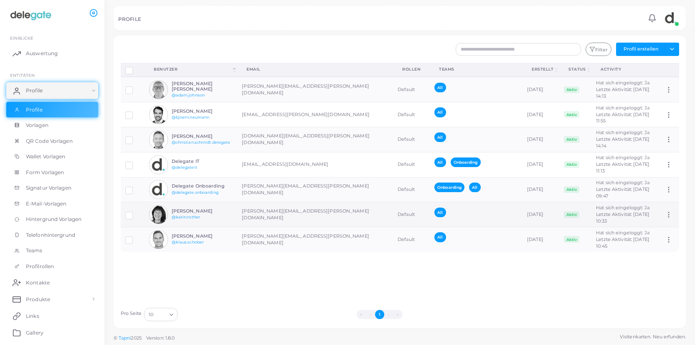
click at [157, 206] on img at bounding box center [158, 214] width 19 height 19
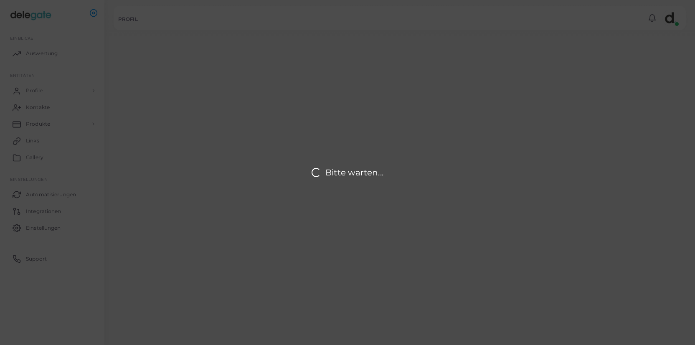
type input "**********"
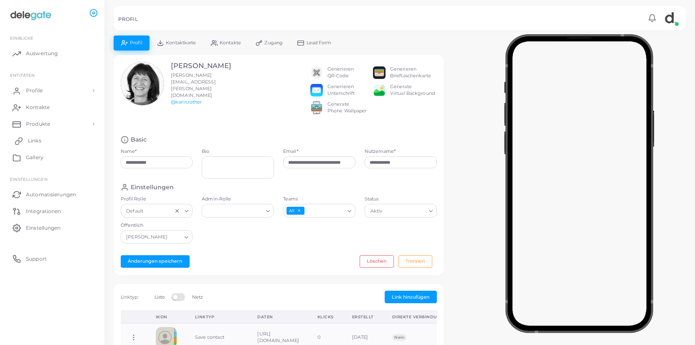
click at [42, 141] on link "Links" at bounding box center [52, 140] width 92 height 17
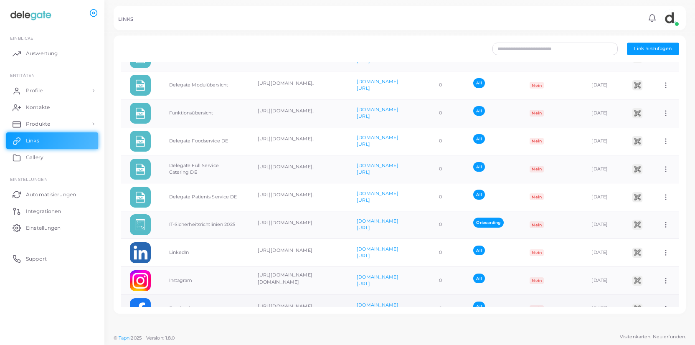
scroll to position [28, 0]
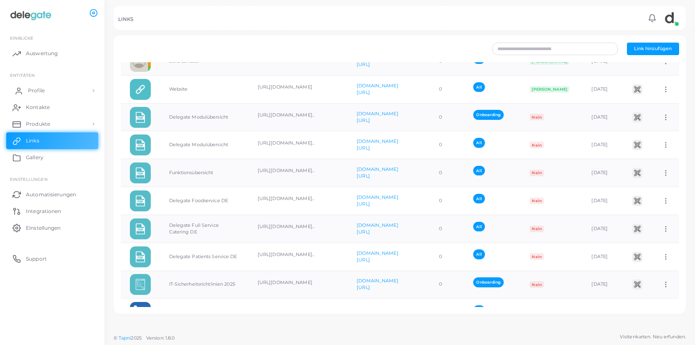
click at [41, 88] on span "Profile" at bounding box center [36, 91] width 17 height 8
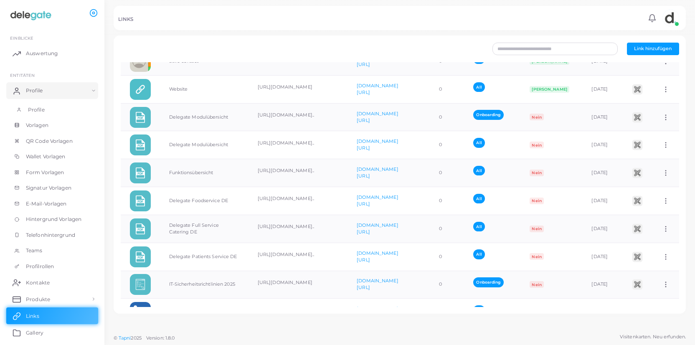
click at [41, 111] on span "Profile" at bounding box center [36, 110] width 17 height 8
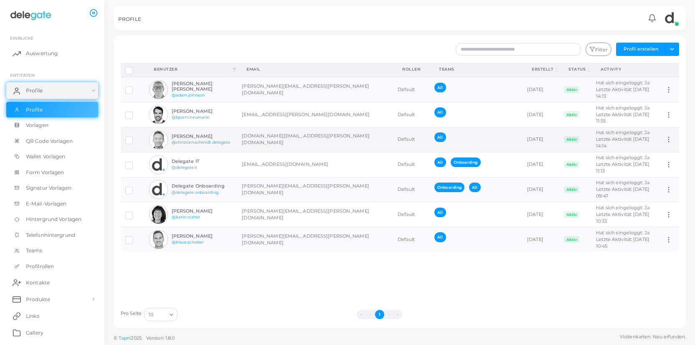
click at [164, 137] on img at bounding box center [158, 139] width 19 height 19
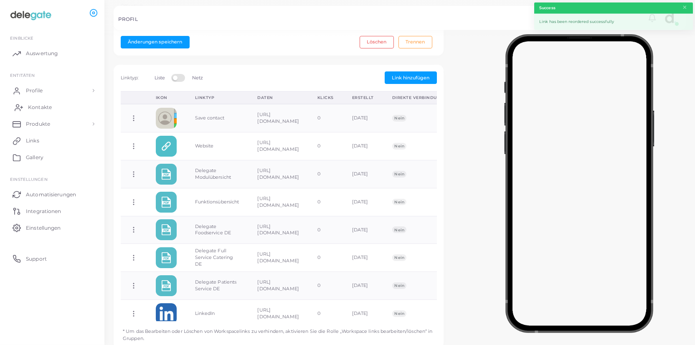
scroll to position [203, 0]
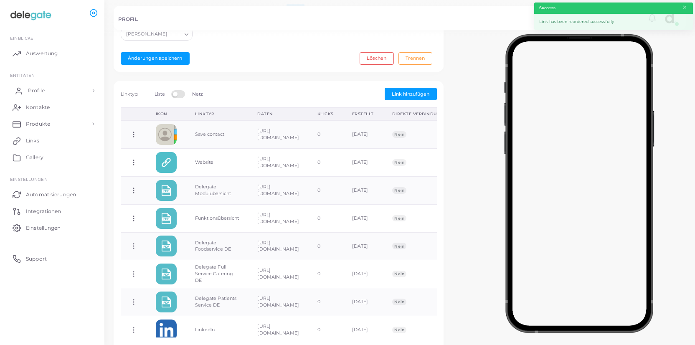
click at [51, 91] on link "Profile" at bounding box center [52, 90] width 92 height 17
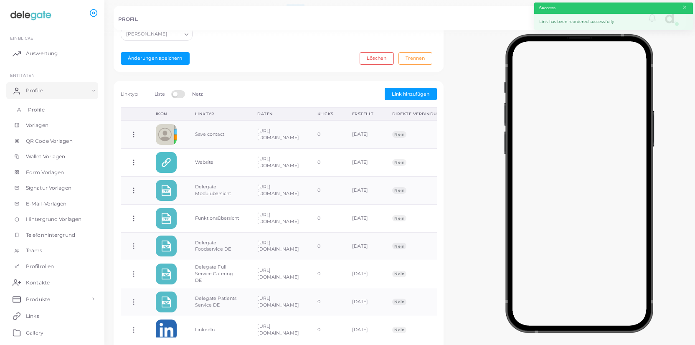
click at [45, 108] on link "Profile" at bounding box center [52, 110] width 92 height 16
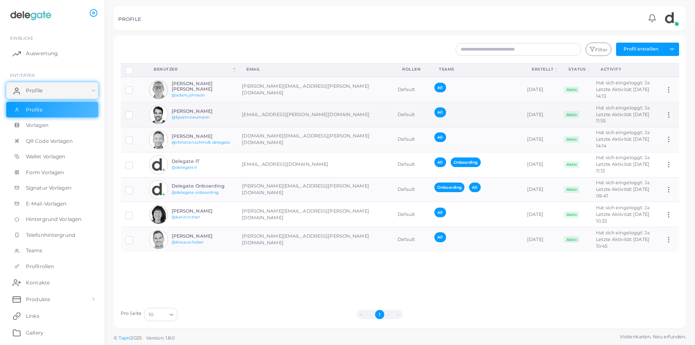
click at [162, 112] on img at bounding box center [158, 114] width 19 height 19
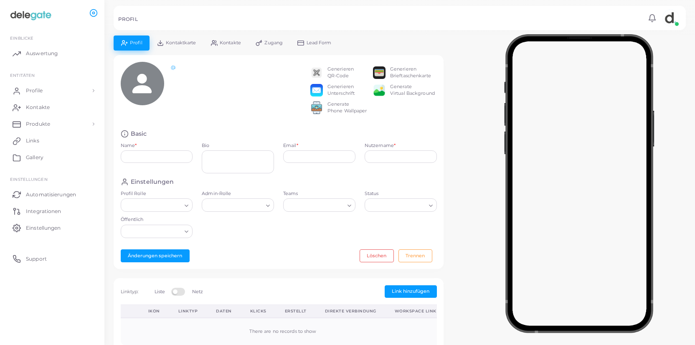
type input "**********"
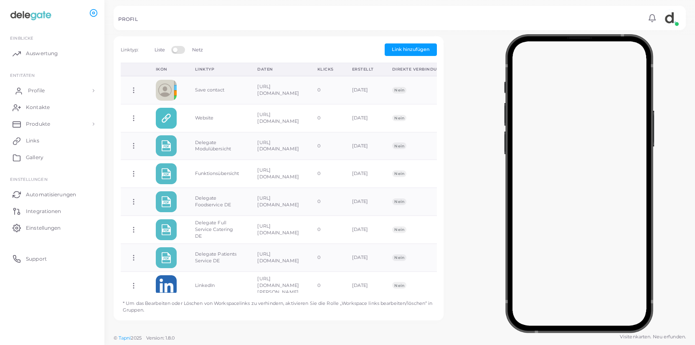
click at [52, 89] on link "Profile" at bounding box center [52, 90] width 92 height 17
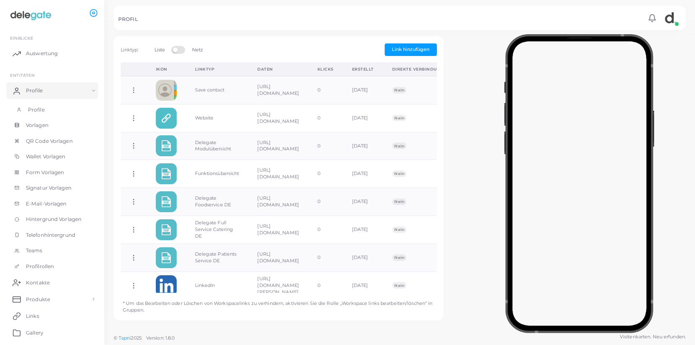
click at [36, 111] on span "Profile" at bounding box center [36, 110] width 17 height 8
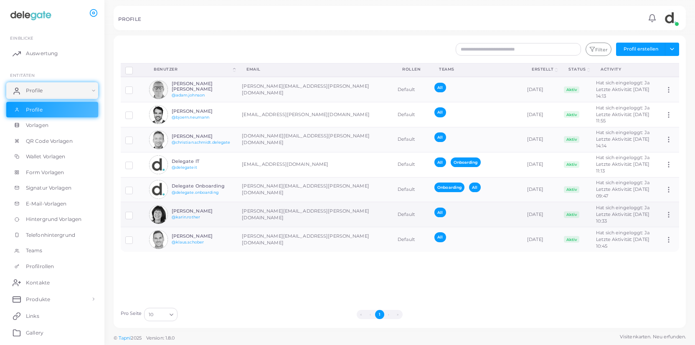
click at [159, 211] on img at bounding box center [158, 214] width 19 height 19
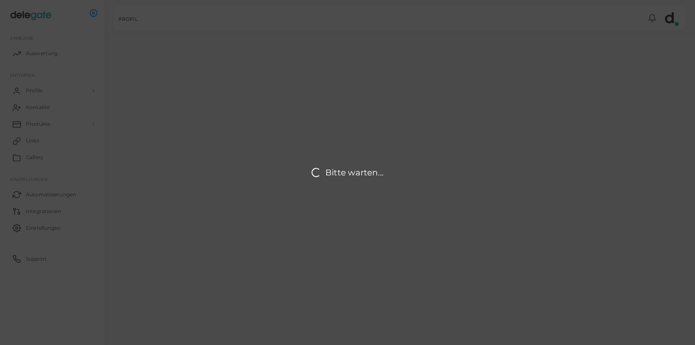
type input "**********"
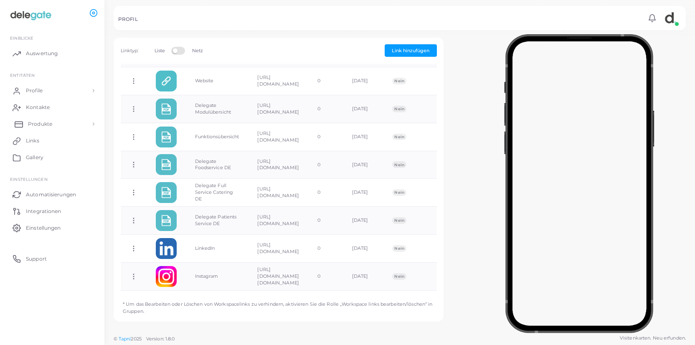
scroll to position [26, 0]
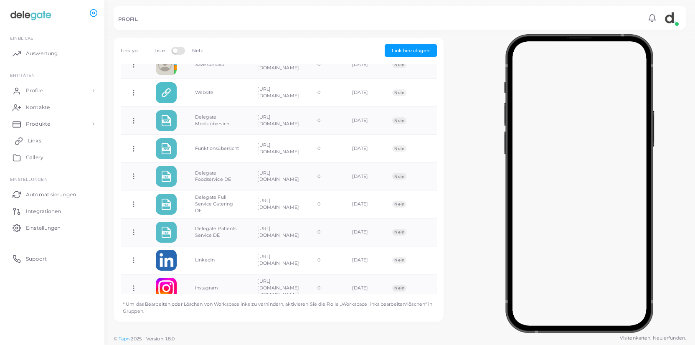
click at [37, 140] on span "Links" at bounding box center [34, 141] width 13 height 8
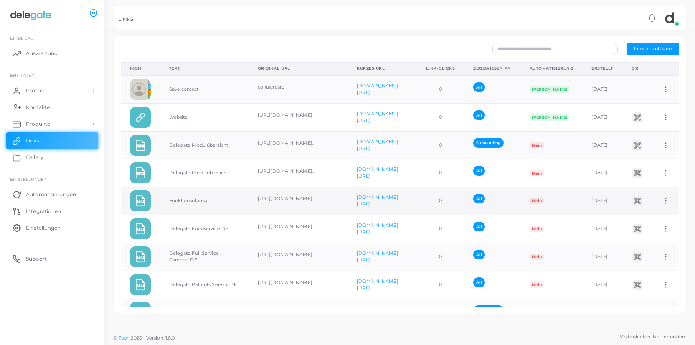
click at [665, 199] on icon at bounding box center [666, 201] width 8 height 8
drag, startPoint x: 658, startPoint y: 220, endPoint x: 467, endPoint y: 167, distance: 198.7
click at [657, 220] on span "Link bearbeiten" at bounding box center [647, 221] width 36 height 7
type input "**********"
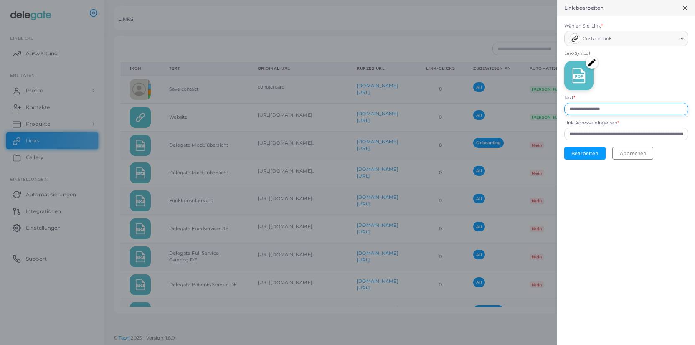
click at [571, 109] on input "**********" at bounding box center [627, 109] width 124 height 13
type input "**********"
click at [596, 152] on button "Bearbeiten" at bounding box center [585, 153] width 41 height 13
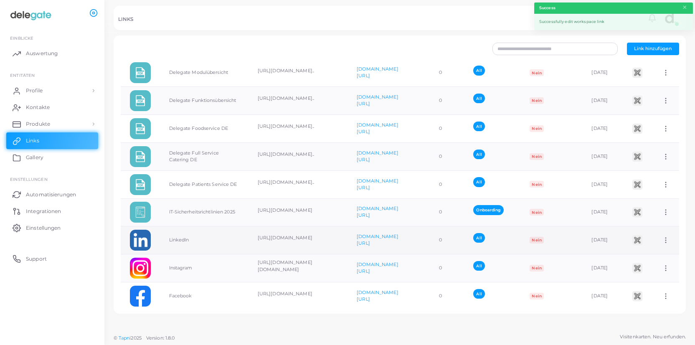
scroll to position [162, 0]
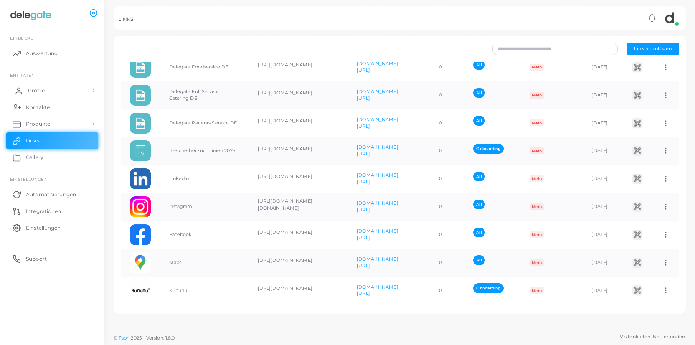
click at [42, 93] on span "Profile" at bounding box center [36, 91] width 17 height 8
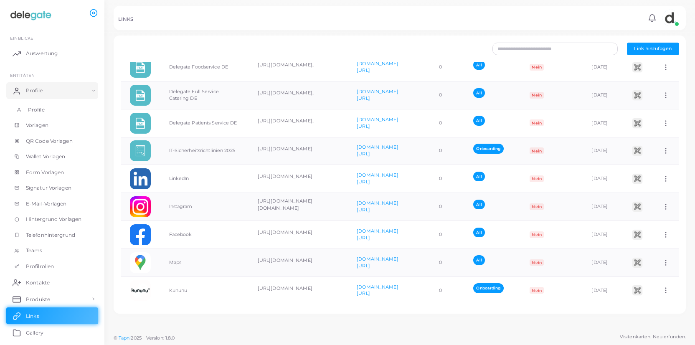
click at [40, 109] on span "Profile" at bounding box center [36, 110] width 17 height 8
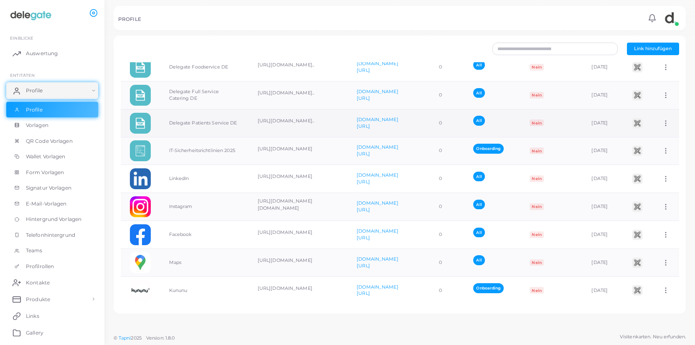
scroll to position [162, 0]
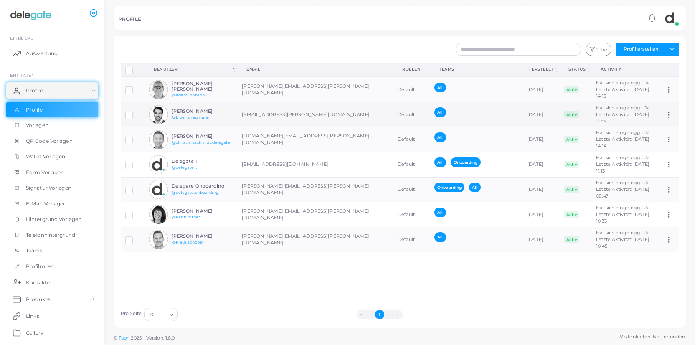
click at [165, 115] on img at bounding box center [158, 114] width 19 height 19
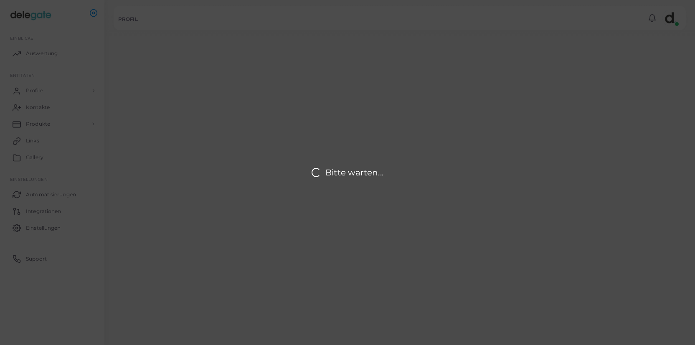
type input "**********"
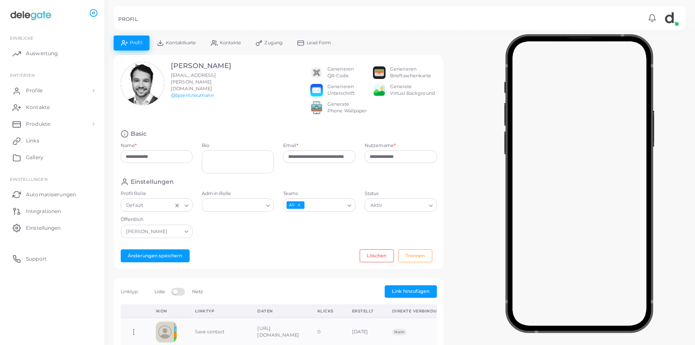
scroll to position [174, 0]
